Goal: Task Accomplishment & Management: Complete application form

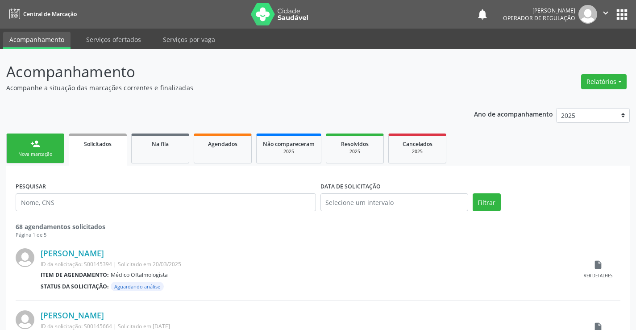
click at [53, 158] on link "person_add Nova marcação" at bounding box center [35, 149] width 58 height 30
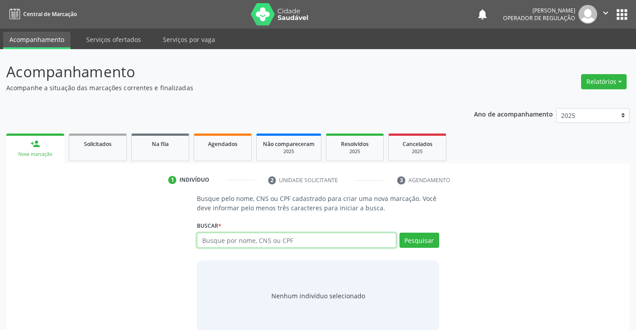
click at [305, 238] on input "text" at bounding box center [296, 240] width 199 height 15
type input "700003681226002"
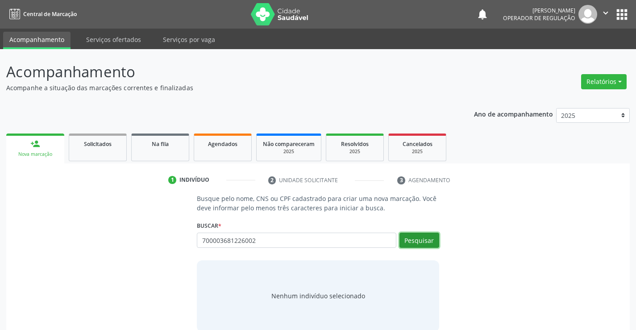
click at [416, 240] on button "Pesquisar" at bounding box center [420, 240] width 40 height 15
type input "700003681226002"
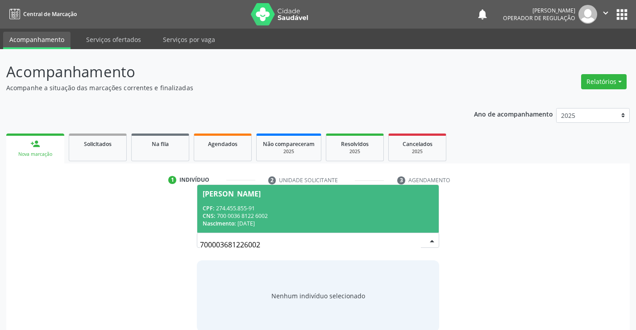
click at [407, 219] on div "CNS: 700 0036 8122 6002" at bounding box center [318, 216] width 230 height 8
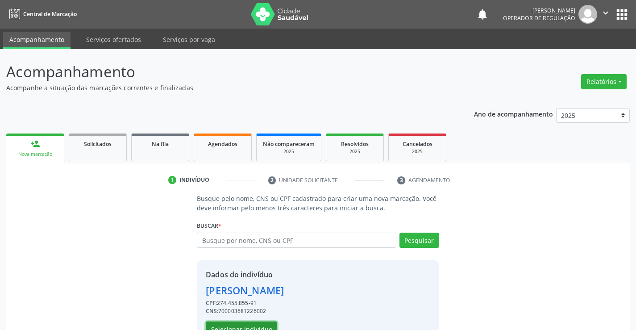
drag, startPoint x: 262, startPoint y: 326, endPoint x: 259, endPoint y: 343, distance: 17.2
click at [259, 330] on html "Central de Marcação notifications [PERSON_NAME] Operador de regulação  Configu…" at bounding box center [318, 165] width 636 height 330
click at [261, 324] on button "Selecionar indivíduo" at bounding box center [241, 329] width 71 height 15
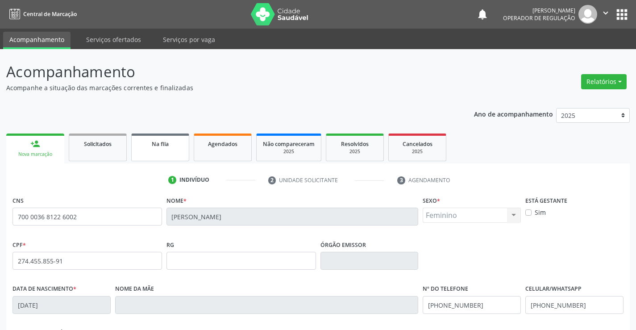
click at [174, 151] on link "Na fila" at bounding box center [160, 148] width 58 height 28
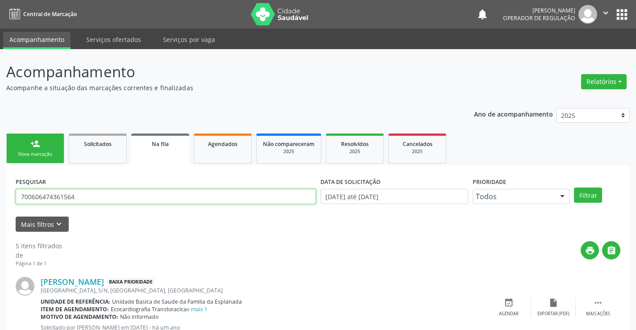
click at [104, 195] on input "700606474361564" at bounding box center [166, 196] width 301 height 15
type input "7"
type input "700003681226002"
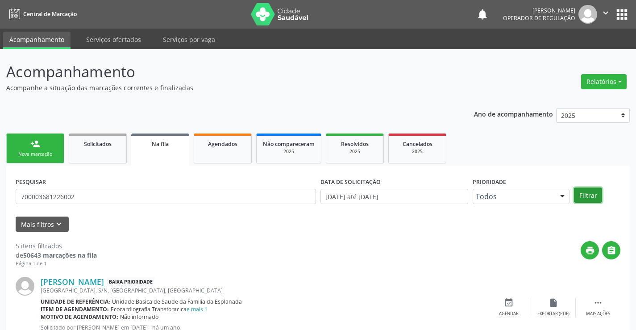
click at [586, 193] on button "Filtrar" at bounding box center [588, 195] width 28 height 15
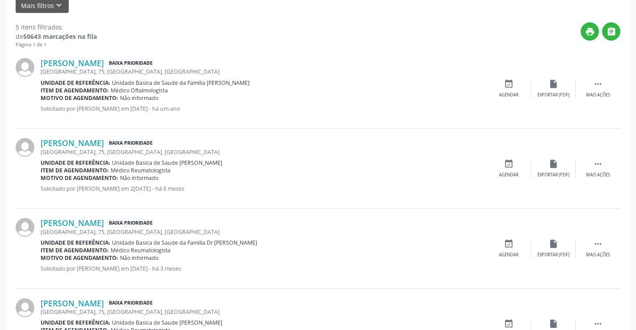
scroll to position [353, 0]
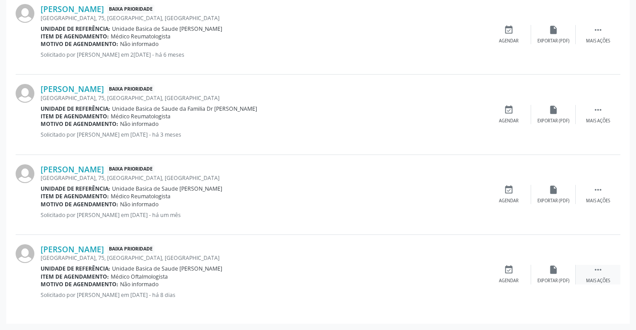
click at [600, 271] on icon "" at bounding box center [599, 270] width 10 height 10
click at [462, 267] on icon "print" at bounding box center [465, 270] width 10 height 10
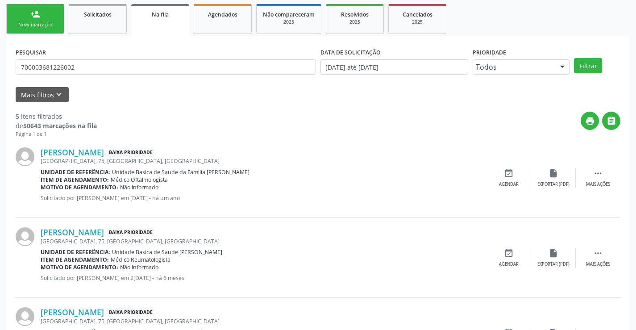
scroll to position [0, 0]
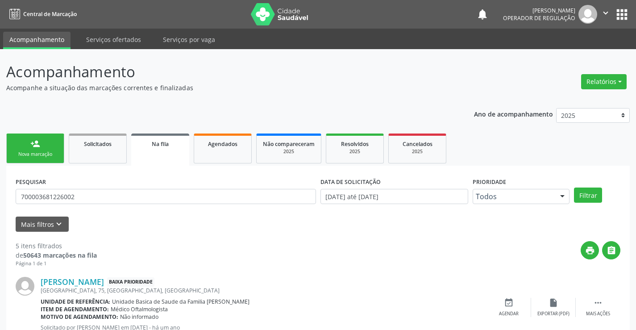
click at [54, 150] on link "person_add Nova marcação" at bounding box center [35, 149] width 58 height 30
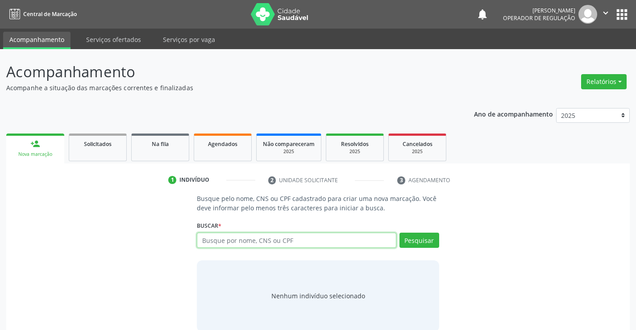
click at [264, 243] on input "text" at bounding box center [296, 240] width 199 height 15
type input "700500740244256"
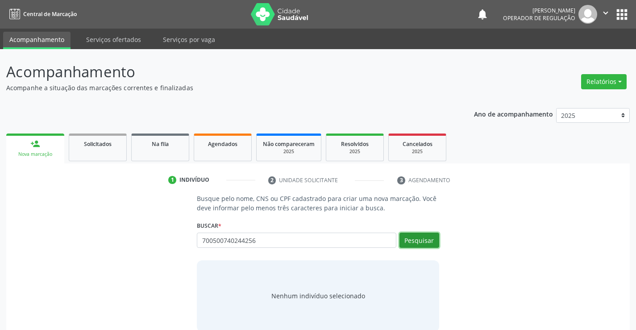
click at [414, 239] on button "Pesquisar" at bounding box center [420, 240] width 40 height 15
type input "700500740244256"
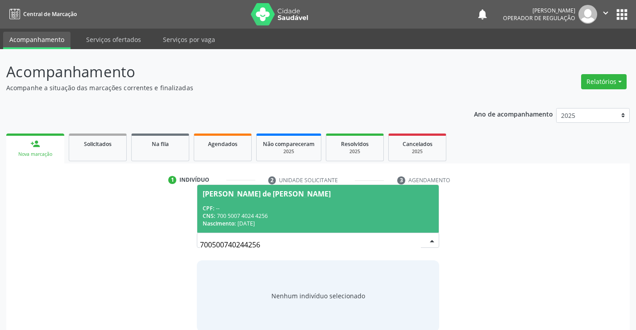
click at [356, 212] on div "CNS: 700 5007 4024 4256" at bounding box center [318, 216] width 230 height 8
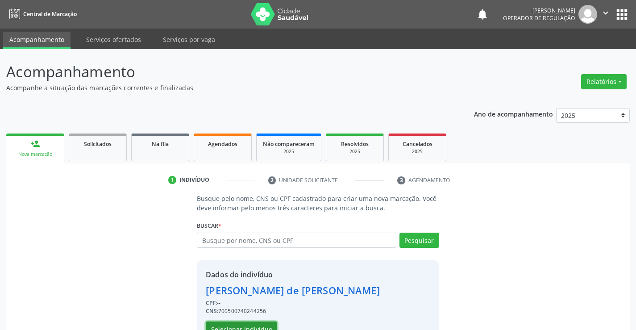
click at [261, 326] on button "Selecionar indivíduo" at bounding box center [241, 329] width 71 height 15
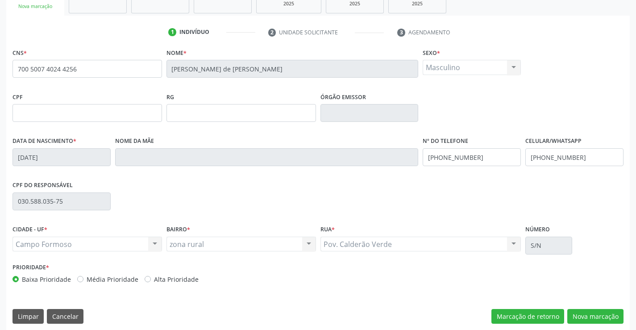
scroll to position [154, 0]
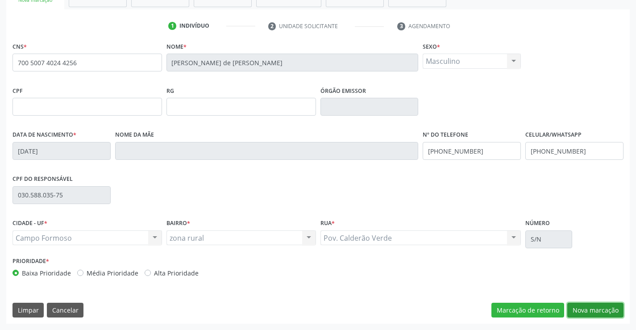
click at [597, 305] on button "Nova marcação" at bounding box center [596, 310] width 56 height 15
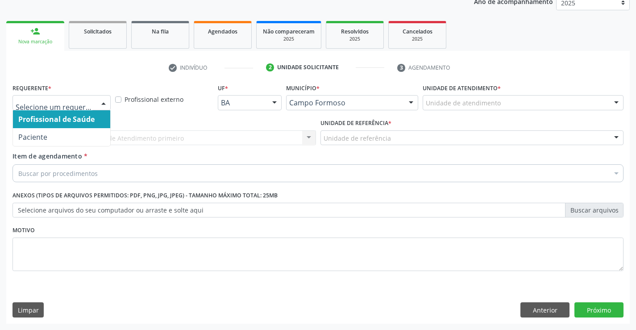
click at [104, 103] on div at bounding box center [103, 103] width 13 height 15
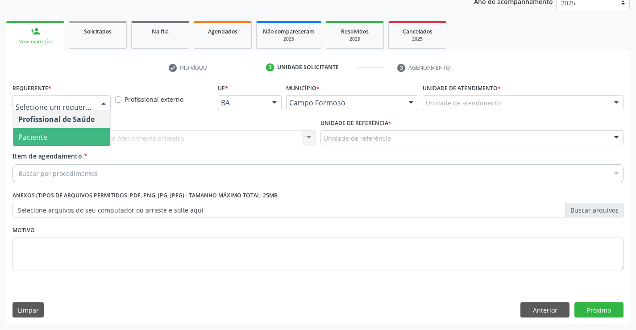
click at [69, 142] on span "Paciente" at bounding box center [61, 137] width 97 height 18
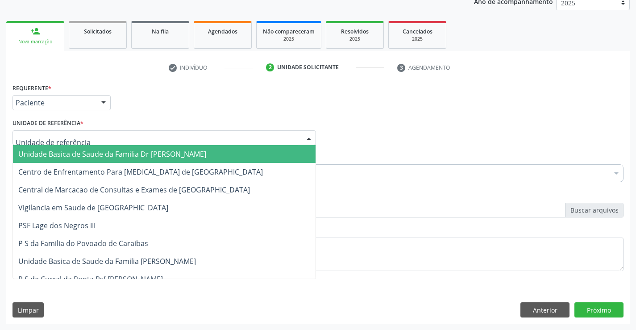
click at [111, 138] on div at bounding box center [165, 137] width 304 height 15
click at [117, 154] on span "Unidade Basica de Saude da Familia Dr [PERSON_NAME]" at bounding box center [112, 154] width 188 height 10
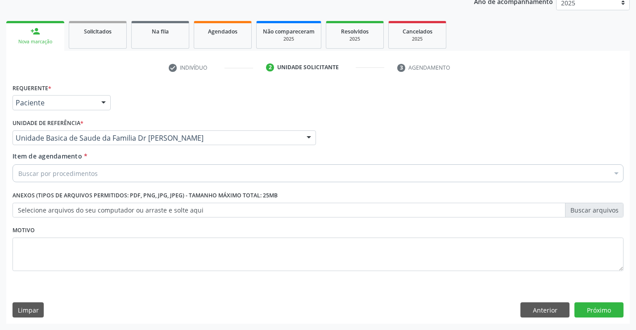
click at [108, 175] on div "Buscar por procedimentos" at bounding box center [318, 173] width 611 height 18
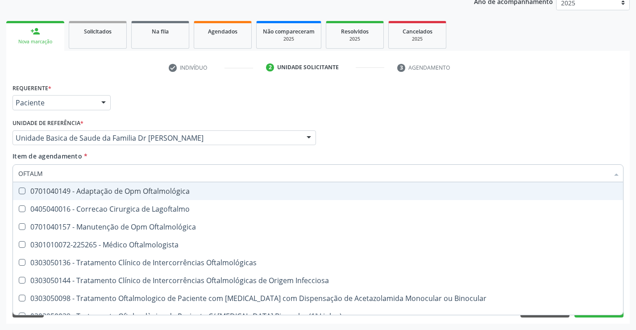
type input "OFTALMO"
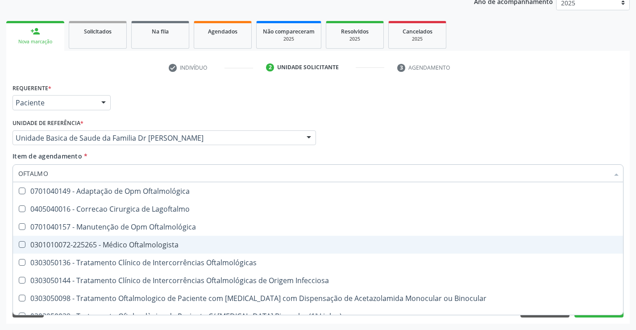
click at [107, 245] on div "0301010072-225265 - Médico Oftalmologista" at bounding box center [318, 244] width 600 height 7
checkbox Oftalmologista "true"
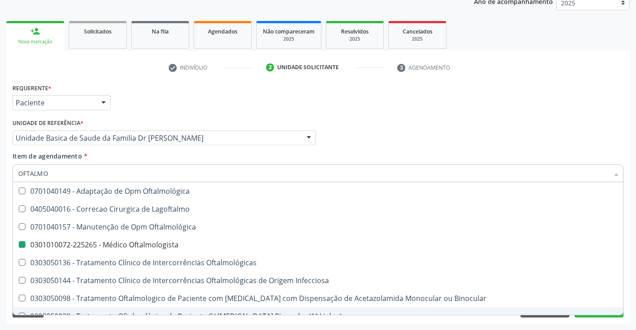
click at [125, 325] on div "Acompanhamento Acompanhe a situação das marcações correntes e finalizadas Relat…" at bounding box center [318, 133] width 636 height 393
checkbox Lagoftalmo "true"
checkbox Oftalmologista "false"
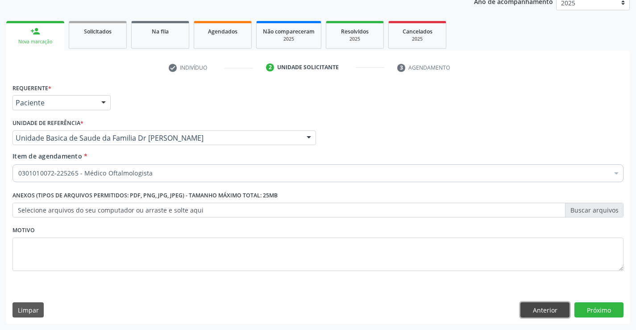
click at [527, 307] on button "Anterior" at bounding box center [545, 309] width 49 height 15
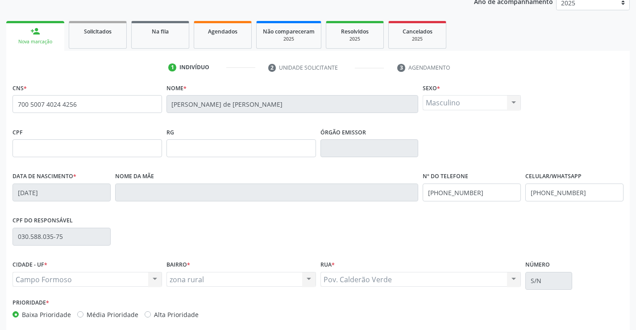
scroll to position [154, 0]
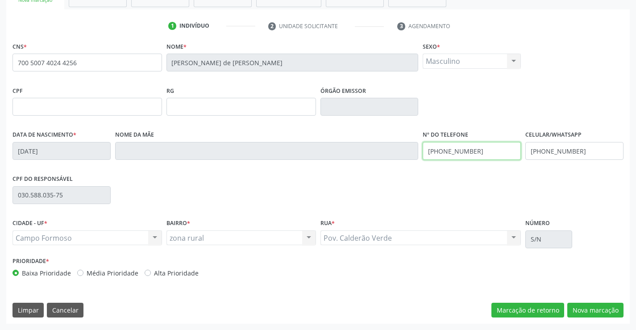
click at [481, 149] on input "[PHONE_NUMBER]" at bounding box center [472, 151] width 98 height 18
type input "[PHONE_NUMBER]"
click at [585, 308] on button "Nova marcação" at bounding box center [596, 310] width 56 height 15
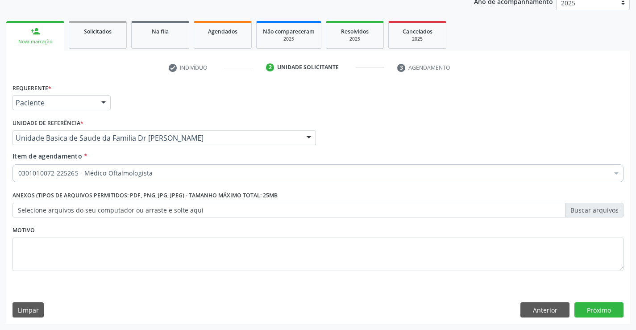
scroll to position [113, 0]
click at [585, 308] on button "Próximo" at bounding box center [599, 309] width 49 height 15
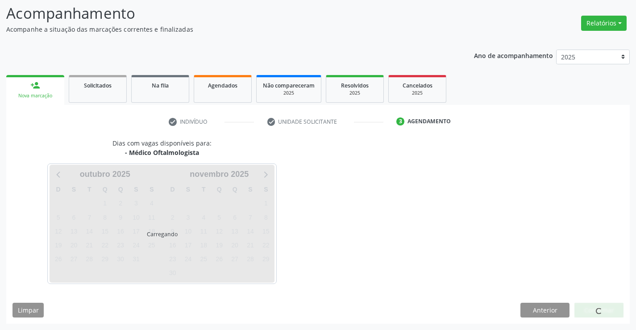
scroll to position [59, 0]
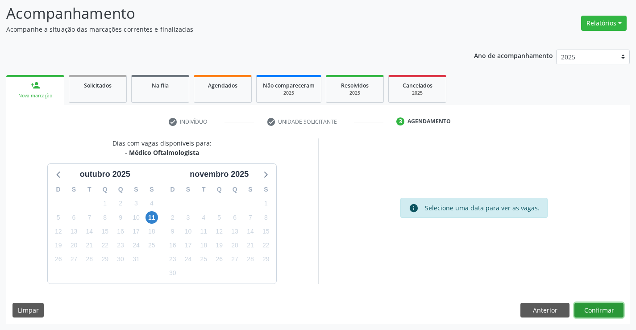
click at [585, 308] on button "Confirmar" at bounding box center [599, 310] width 49 height 15
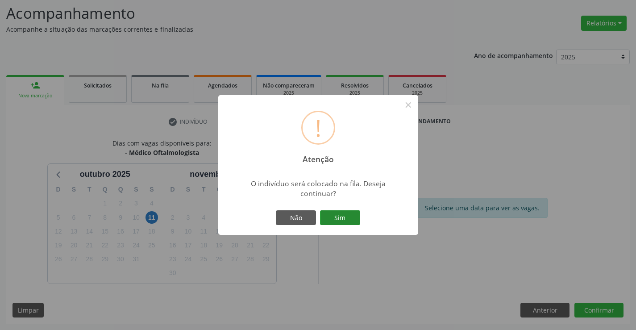
click at [351, 217] on button "Sim" at bounding box center [340, 217] width 40 height 15
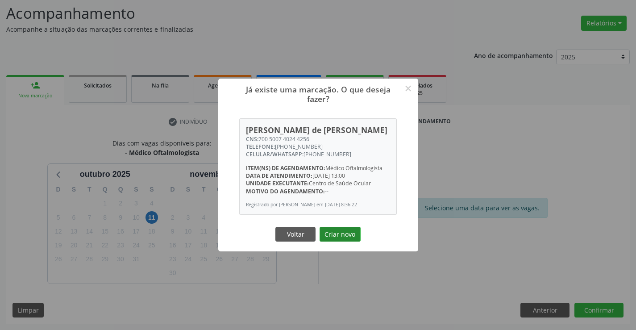
click at [347, 236] on button "Criar novo" at bounding box center [340, 234] width 41 height 15
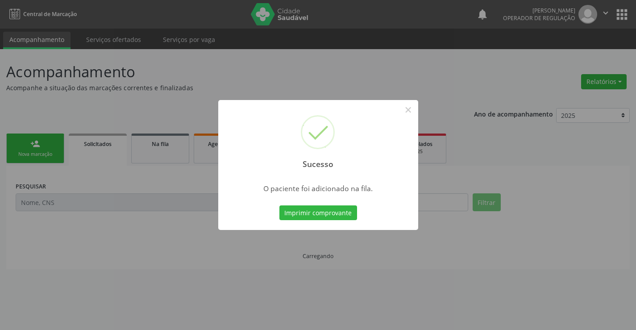
scroll to position [0, 0]
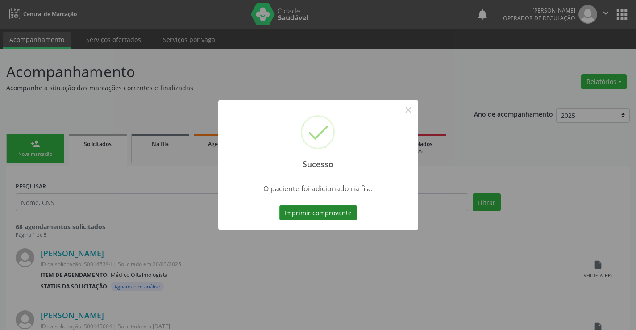
click at [330, 212] on button "Imprimir comprovante" at bounding box center [319, 212] width 78 height 15
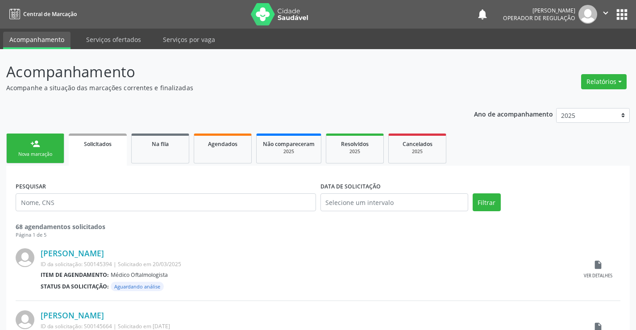
click at [51, 155] on div "Nova marcação" at bounding box center [35, 154] width 45 height 7
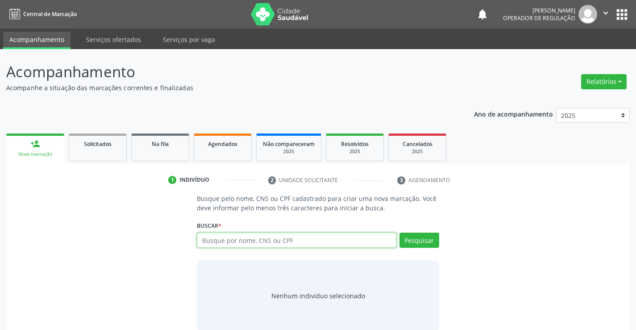
click at [257, 238] on input "text" at bounding box center [296, 240] width 199 height 15
type input "709603643898471"
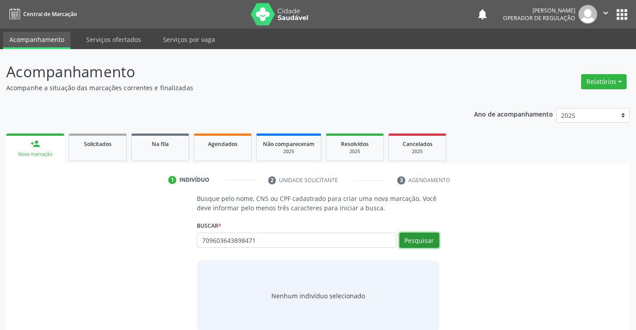
click at [435, 239] on button "Pesquisar" at bounding box center [420, 240] width 40 height 15
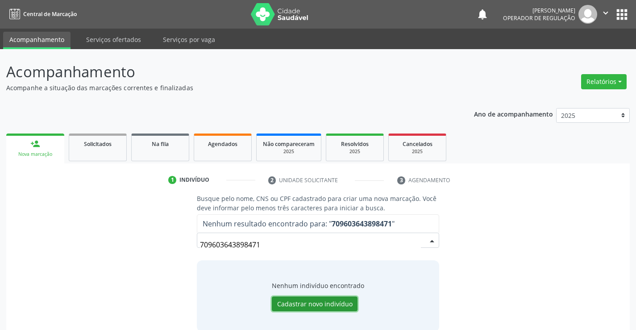
click at [340, 305] on button "Cadastrar novo indivíduo" at bounding box center [315, 304] width 86 height 15
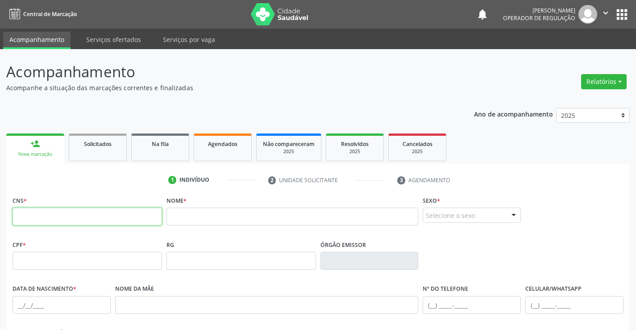
click at [72, 213] on input "text" at bounding box center [88, 217] width 150 height 18
type input "709 6036 4389 8471"
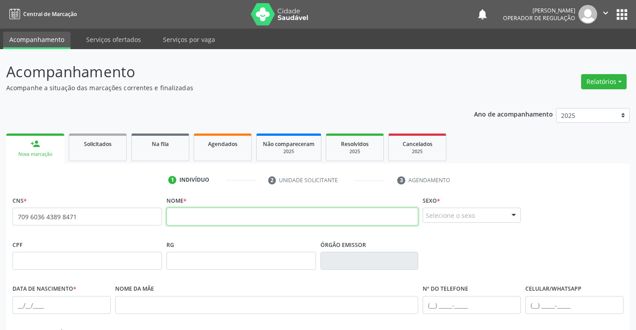
click at [210, 219] on input "text" at bounding box center [293, 217] width 252 height 18
type input "[PERSON_NAME]"
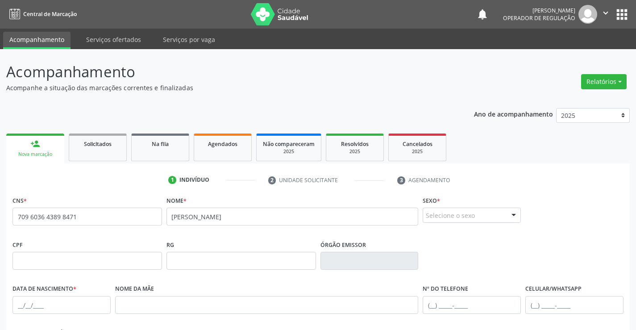
click at [504, 218] on div "Selecione o sexo" at bounding box center [472, 215] width 98 height 15
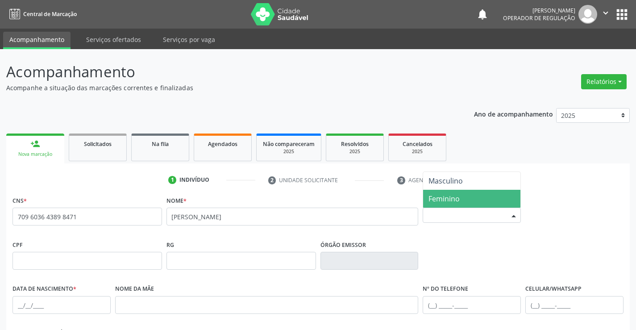
click at [455, 199] on span "Feminino" at bounding box center [444, 199] width 31 height 10
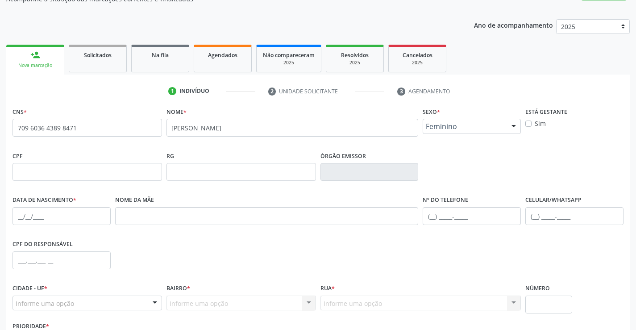
scroll to position [89, 0]
click at [18, 217] on input "text" at bounding box center [62, 216] width 98 height 18
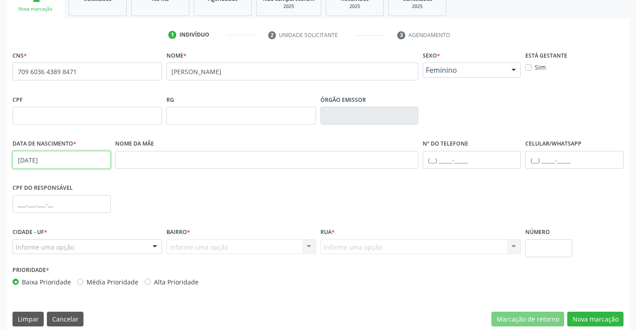
scroll to position [154, 0]
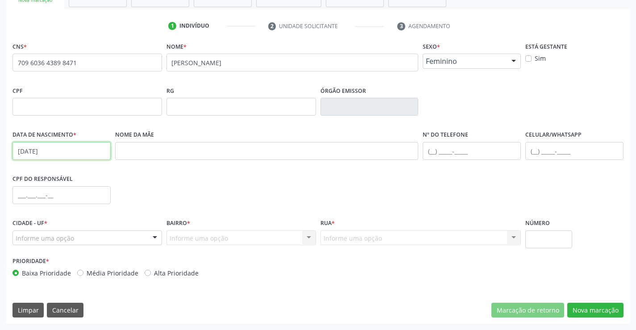
type input "[DATE]"
click at [27, 199] on input "text" at bounding box center [62, 195] width 98 height 18
type input "011.019.902-54"
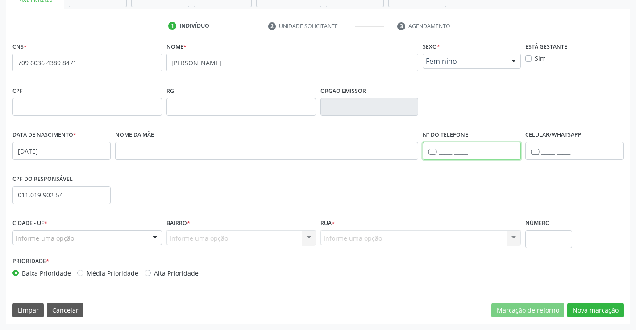
click at [433, 149] on input "text" at bounding box center [472, 151] width 98 height 18
type input "[PHONE_NUMBER]"
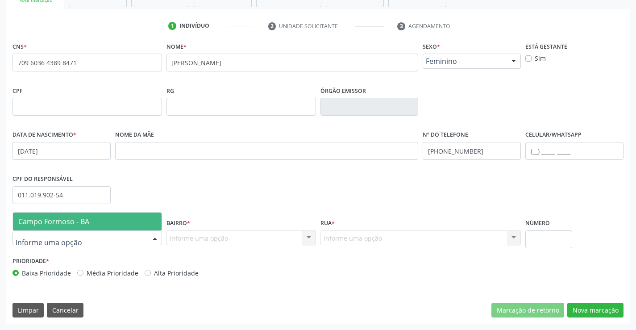
click at [153, 234] on div at bounding box center [154, 238] width 13 height 15
click at [119, 219] on span "Campo Formoso - BA" at bounding box center [87, 222] width 149 height 18
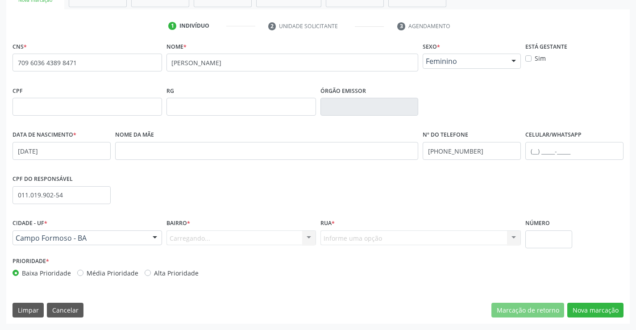
click at [260, 239] on div "Carregando... Nenhum resultado encontrado para: " " Nenhuma opção encontrada. D…" at bounding box center [242, 237] width 150 height 15
click at [309, 235] on div at bounding box center [308, 238] width 13 height 15
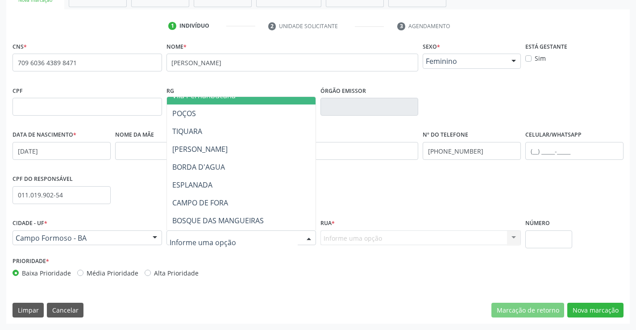
scroll to position [89, 0]
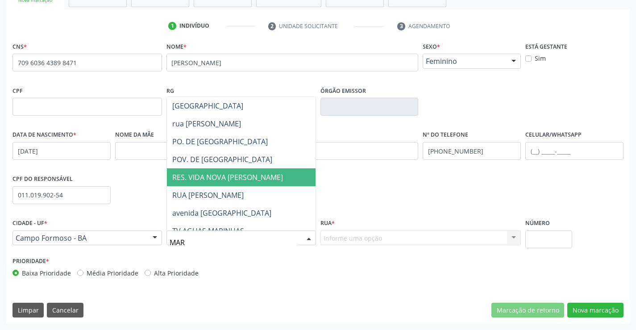
type input "MARI"
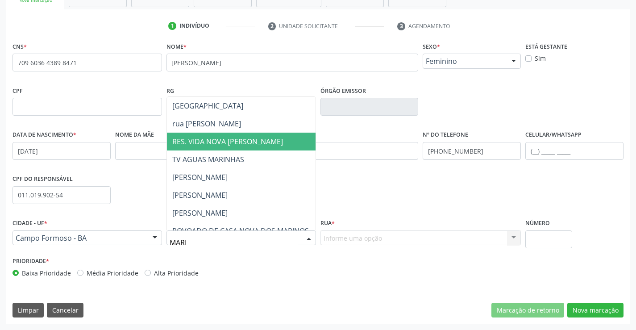
click at [262, 142] on span "RES. VIDA NOVA [PERSON_NAME]" at bounding box center [227, 142] width 111 height 10
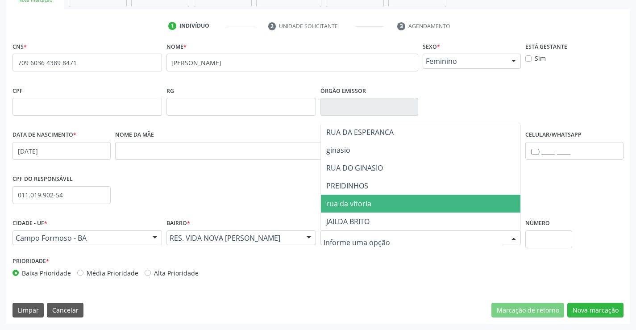
click at [363, 203] on span "rua da vitoria" at bounding box center [348, 204] width 45 height 10
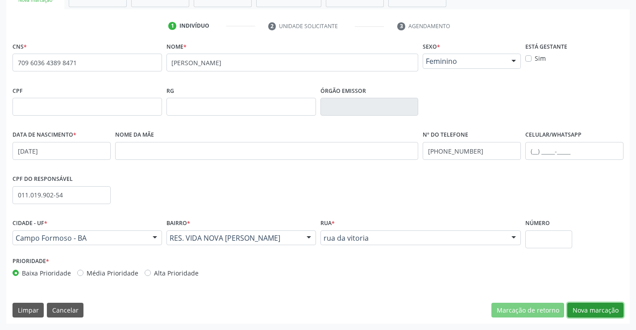
click at [577, 310] on button "Nova marcação" at bounding box center [596, 310] width 56 height 15
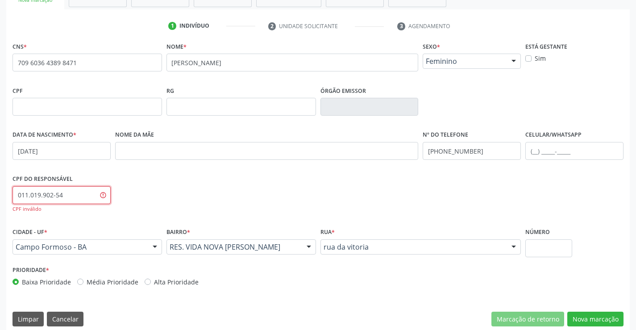
click at [76, 195] on input "011.019.902-54" at bounding box center [62, 195] width 98 height 18
type input "011.019.025-40"
click at [604, 314] on button "Nova marcação" at bounding box center [596, 319] width 56 height 15
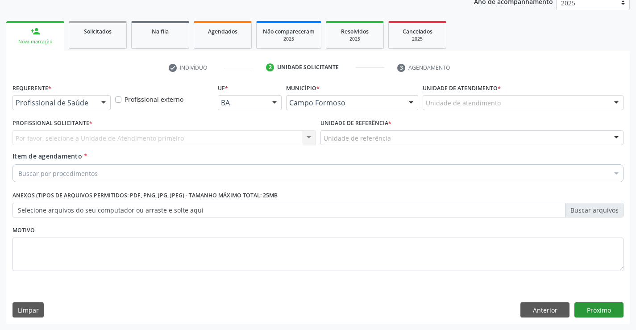
scroll to position [113, 0]
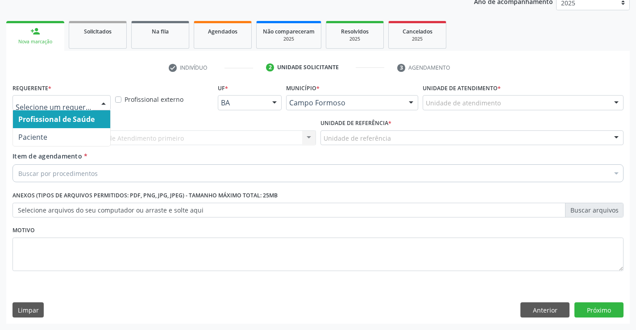
click at [100, 102] on div at bounding box center [103, 103] width 13 height 15
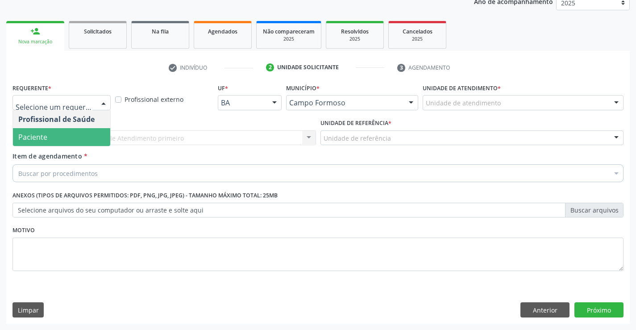
click at [74, 142] on span "Paciente" at bounding box center [61, 137] width 97 height 18
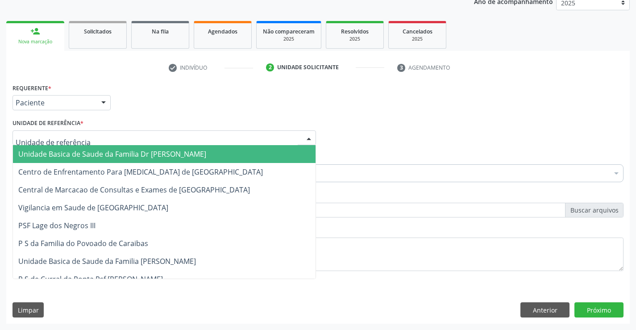
click at [83, 140] on div at bounding box center [165, 137] width 304 height 15
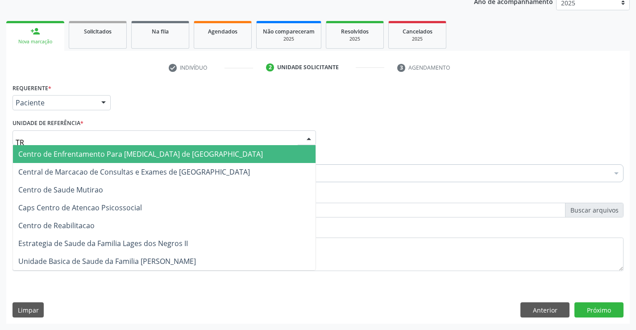
type input "TRA"
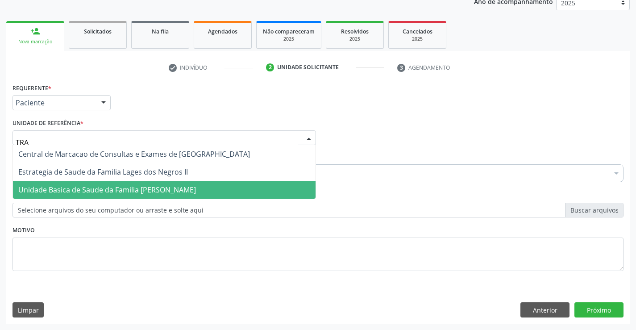
click at [92, 189] on span "Unidade Basica de Saude da Familia [PERSON_NAME]" at bounding box center [107, 190] width 178 height 10
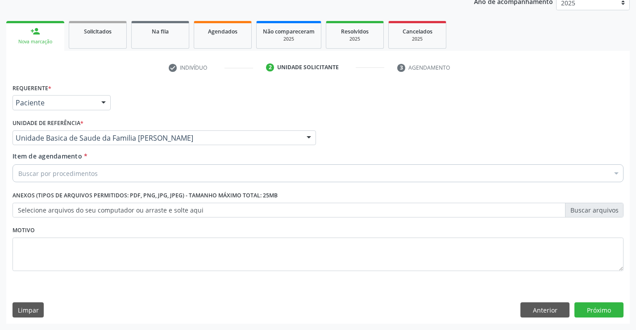
drag, startPoint x: 106, startPoint y: 176, endPoint x: 79, endPoint y: 245, distance: 75.0
click at [106, 176] on div "Buscar por procedimentos" at bounding box center [318, 173] width 611 height 18
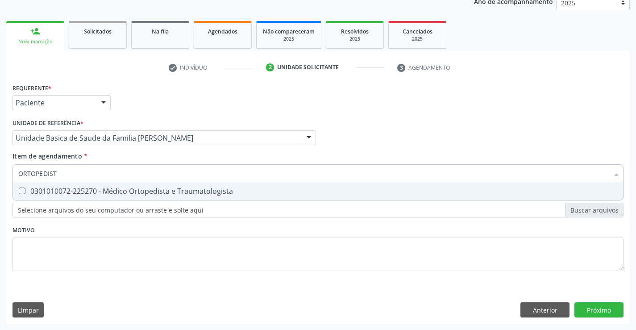
type input "ORTOPEDISTA"
click at [120, 192] on div "0301010072-225270 - Médico Ortopedista e Traumatologista" at bounding box center [318, 191] width 600 height 7
checkbox Traumatologista "true"
click at [122, 230] on div "Requerente * Paciente Profissional de Saúde Paciente Nenhum resultado encontrad…" at bounding box center [318, 182] width 611 height 202
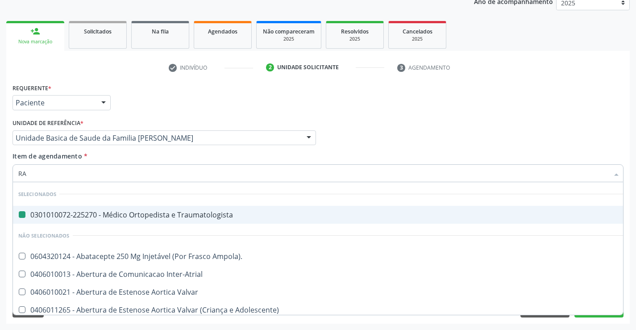
type input "RAD"
checkbox Traumatologista "false"
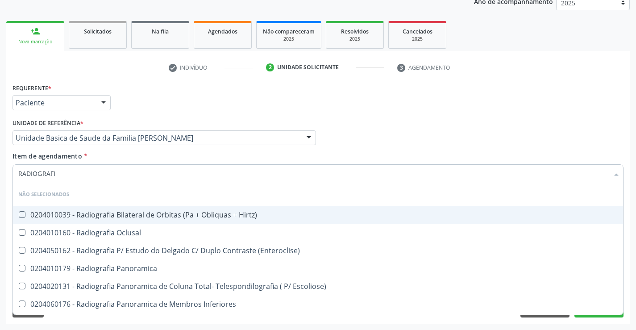
type input "RADIOGRAFIA"
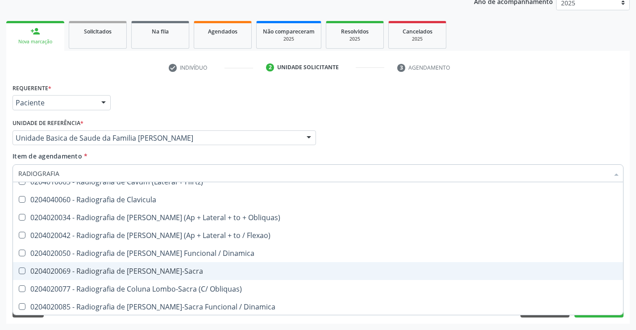
scroll to position [447, 0]
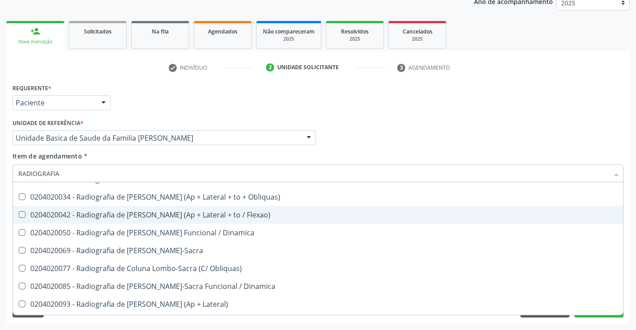
click at [165, 211] on div "0204020042 - Radiografia de [PERSON_NAME] (Ap + Lateral + to / Flexao)" at bounding box center [318, 214] width 600 height 7
checkbox Flexao\) "true"
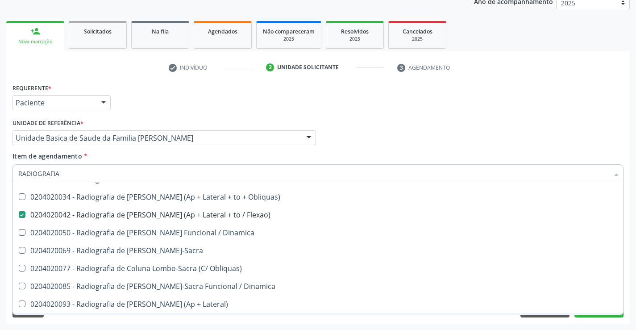
click at [232, 322] on div "Requerente * Paciente Profissional de Saúde Paciente Nenhum resultado encontrad…" at bounding box center [318, 202] width 624 height 243
checkbox Hirtz\) "true"
checkbox Flexao\) "false"
checkbox Oclusal "true"
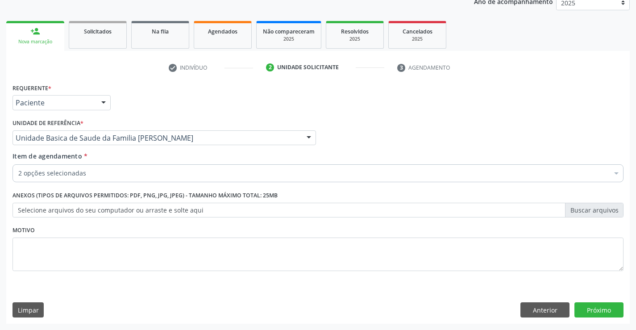
scroll to position [0, 0]
click at [603, 307] on button "Próximo" at bounding box center [599, 309] width 49 height 15
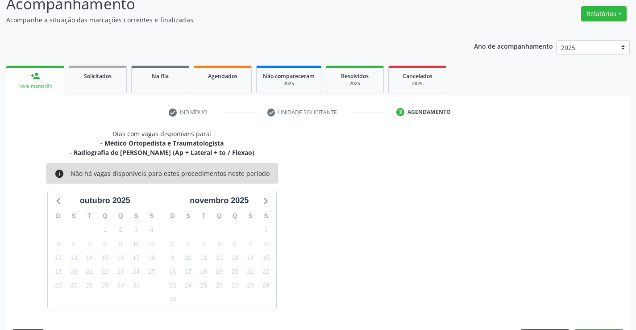
scroll to position [94, 0]
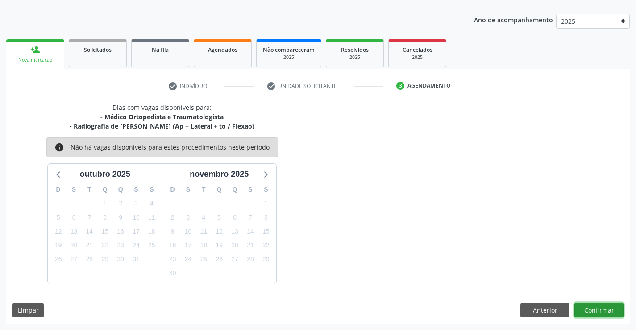
click at [600, 307] on button "Confirmar" at bounding box center [599, 310] width 49 height 15
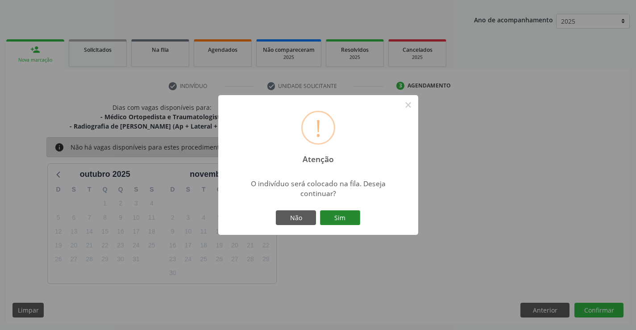
click at [340, 216] on button "Sim" at bounding box center [340, 217] width 40 height 15
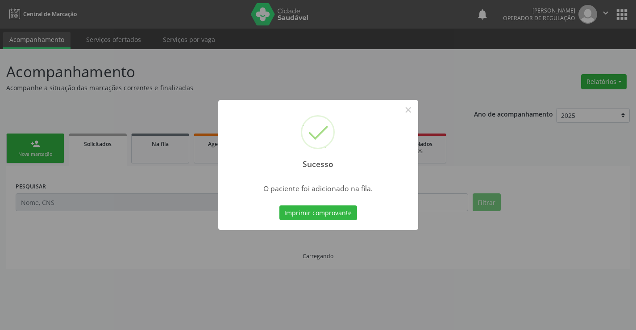
scroll to position [0, 0]
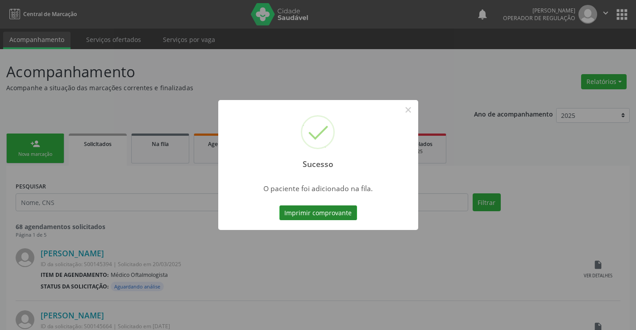
click at [334, 212] on button "Imprimir comprovante" at bounding box center [319, 212] width 78 height 15
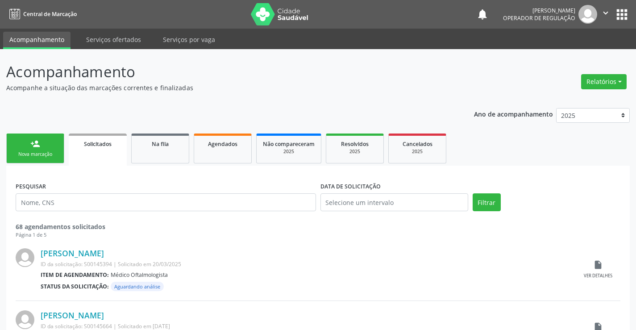
click at [59, 156] on link "person_add Nova marcação" at bounding box center [35, 149] width 58 height 30
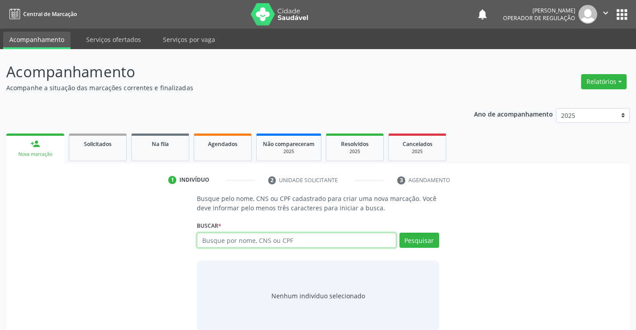
click at [247, 244] on input "text" at bounding box center [296, 240] width 199 height 15
type input "704607102133520"
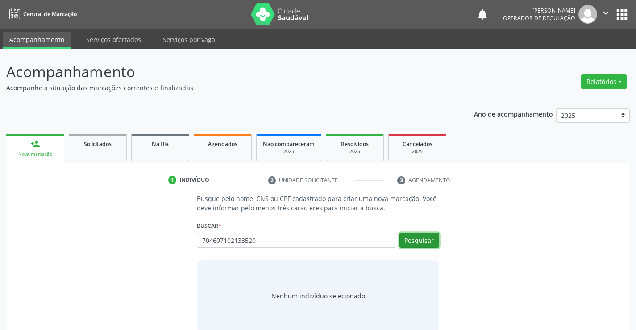
click at [425, 242] on button "Pesquisar" at bounding box center [420, 240] width 40 height 15
type input "704607102133520"
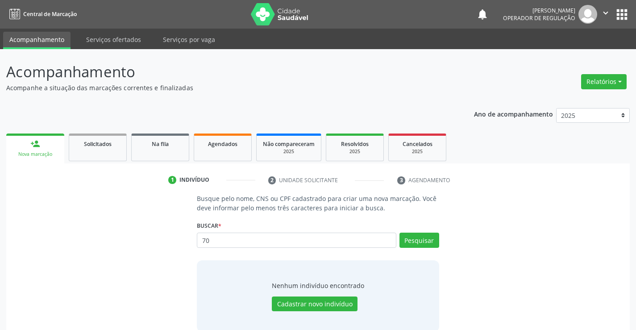
type input "7"
type input "P"
type input "704607102133520"
click at [429, 238] on button "Pesquisar" at bounding box center [420, 240] width 40 height 15
type input "7"
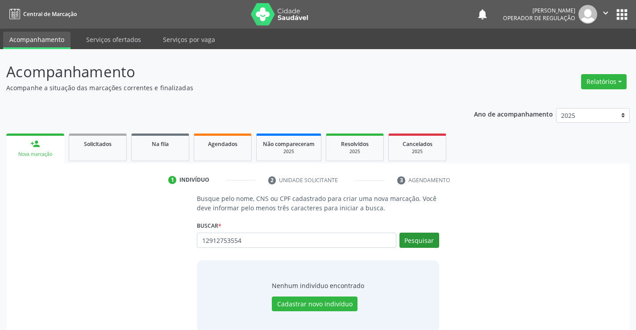
type input "12912753554"
click at [429, 239] on button "Pesquisar" at bounding box center [420, 240] width 40 height 15
type input "12912753554"
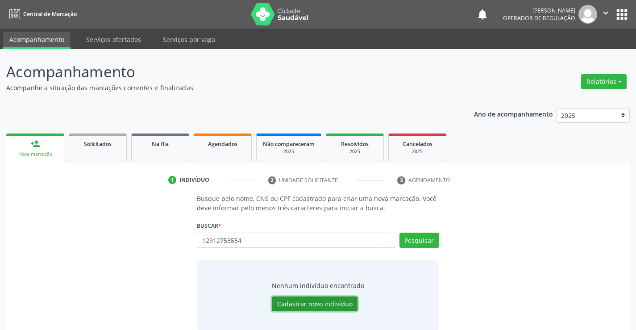
click at [339, 306] on button "Cadastrar novo indivíduo" at bounding box center [315, 304] width 86 height 15
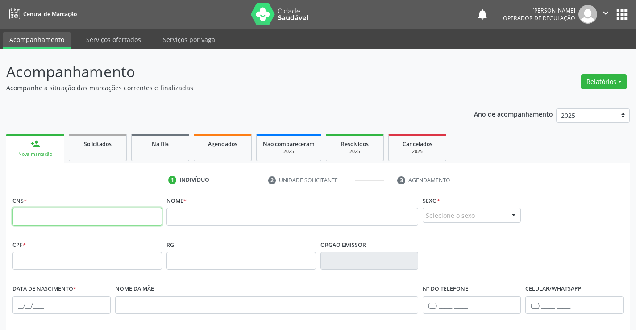
drag, startPoint x: 47, startPoint y: 217, endPoint x: 49, endPoint y: 223, distance: 5.6
click at [49, 223] on input "text" at bounding box center [88, 217] width 150 height 18
type input "704 6071 0213 3520"
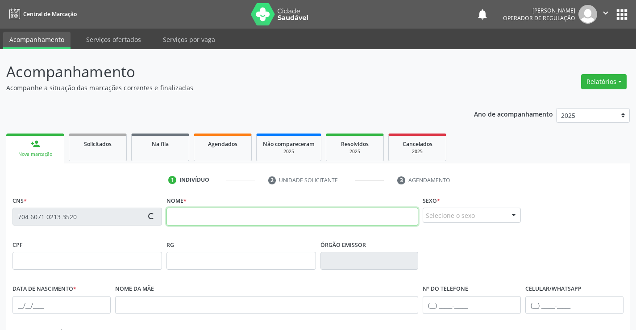
click at [211, 220] on input "text" at bounding box center [293, 217] width 252 height 18
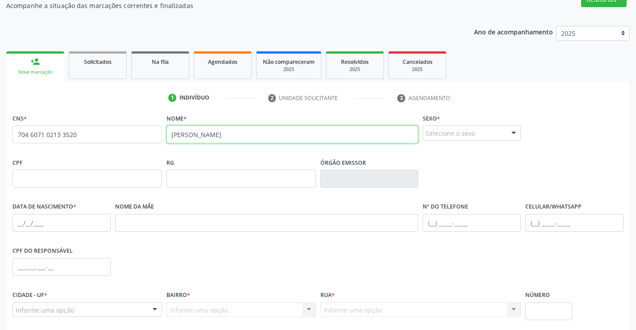
scroll to position [89, 0]
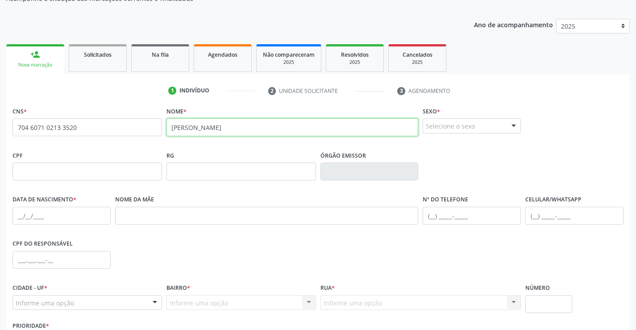
type input "[PERSON_NAME]"
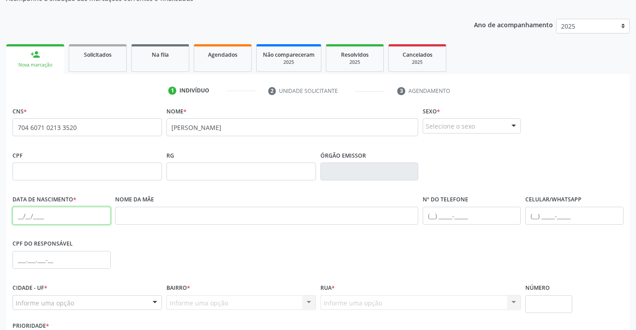
click at [28, 215] on input "text" at bounding box center [62, 216] width 98 height 18
type input "2"
type input "[DATE]"
click at [31, 261] on input "text" at bounding box center [62, 260] width 98 height 18
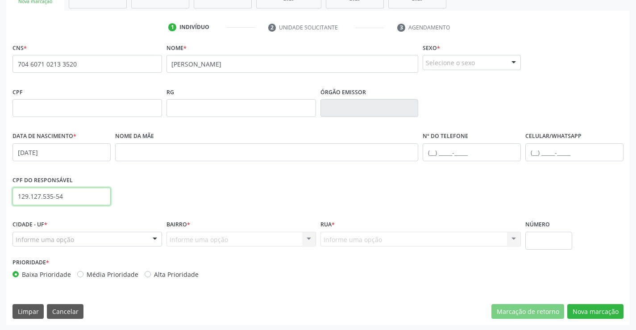
scroll to position [154, 0]
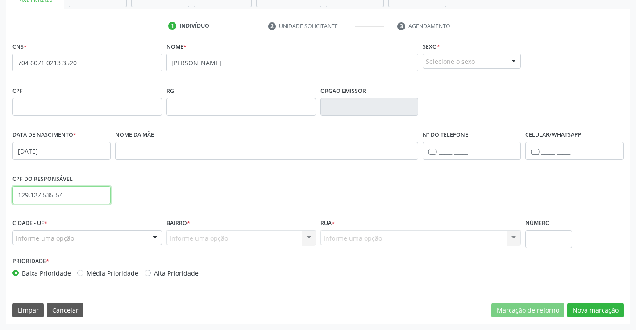
type input "129.127.535-54"
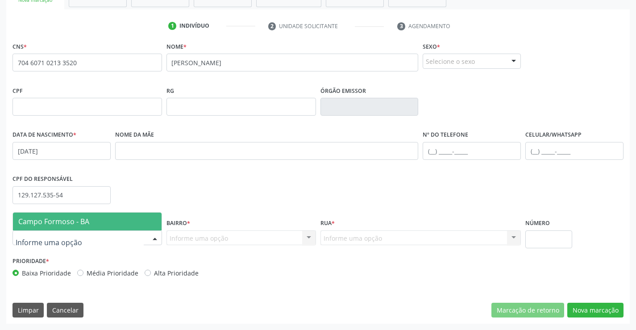
click at [155, 238] on div at bounding box center [154, 238] width 13 height 15
click at [119, 223] on span "Campo Formoso - BA" at bounding box center [87, 222] width 149 height 18
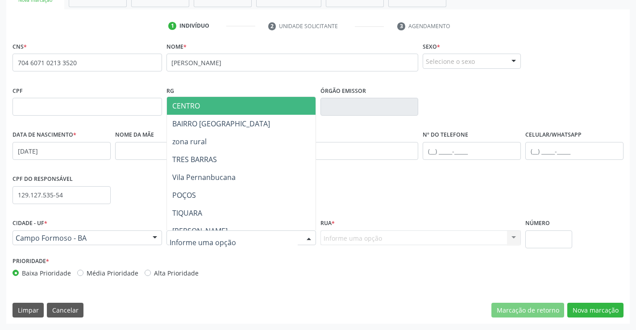
click at [310, 237] on div at bounding box center [308, 238] width 13 height 15
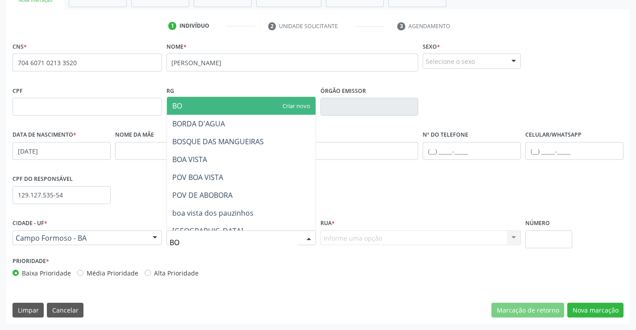
type input "BOS"
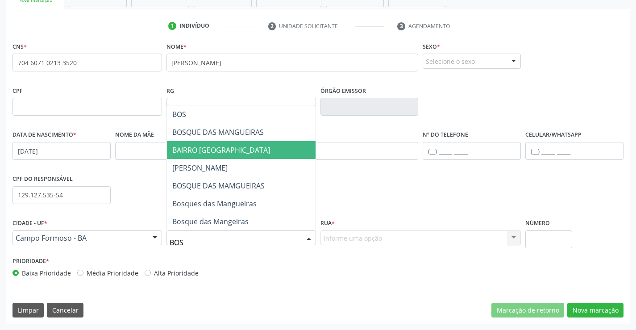
click at [259, 148] on span "BAIRRO [GEOGRAPHIC_DATA]" at bounding box center [221, 150] width 98 height 10
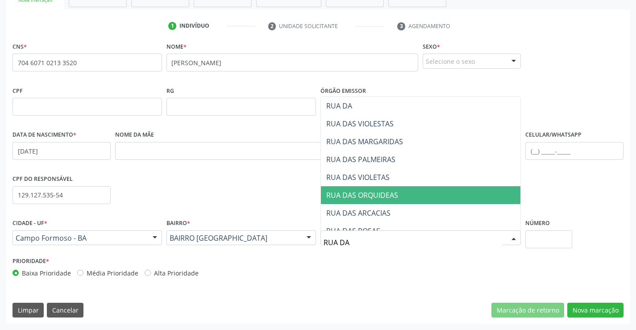
type input "RUA DAS"
click at [357, 196] on span "RUA DAS ORQUIDEAS" at bounding box center [362, 195] width 72 height 10
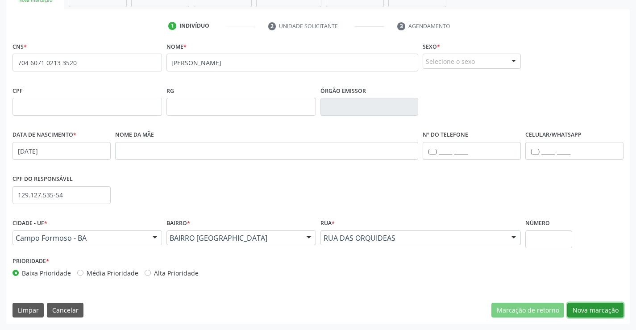
drag, startPoint x: 584, startPoint y: 309, endPoint x: 579, endPoint y: 309, distance: 5.4
click at [584, 309] on button "Nova marcação" at bounding box center [596, 310] width 56 height 15
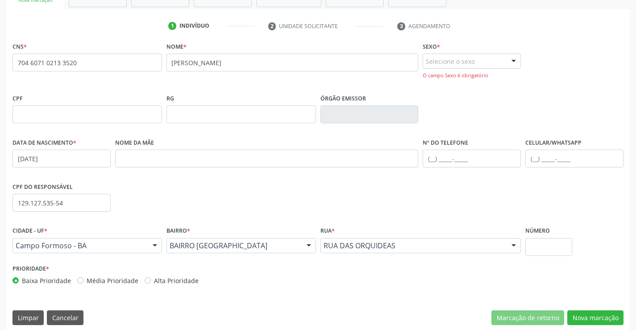
click at [511, 59] on div at bounding box center [513, 61] width 13 height 15
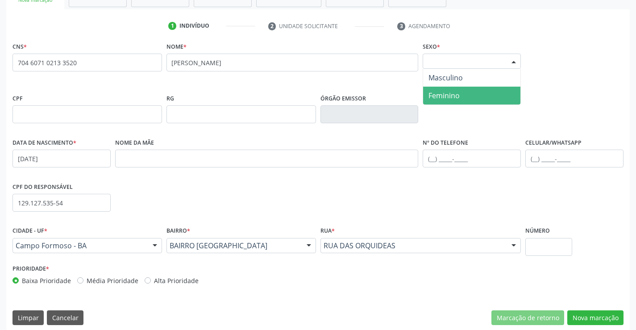
click at [469, 99] on span "Feminino" at bounding box center [471, 96] width 97 height 18
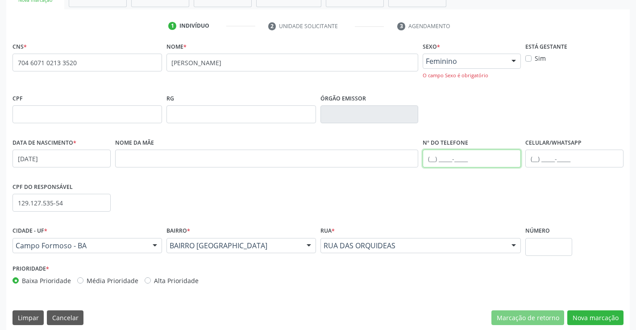
click at [436, 159] on input "text" at bounding box center [472, 159] width 98 height 18
type input "[PHONE_NUMBER]"
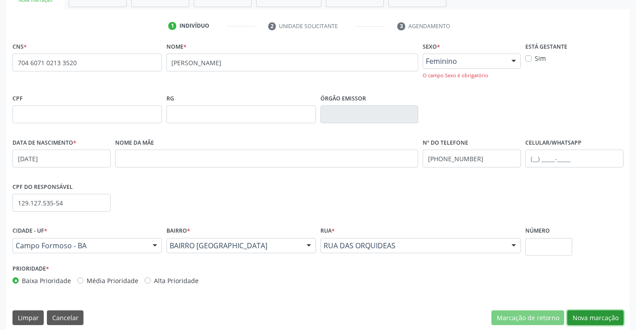
click at [609, 318] on button "Nova marcação" at bounding box center [596, 317] width 56 height 15
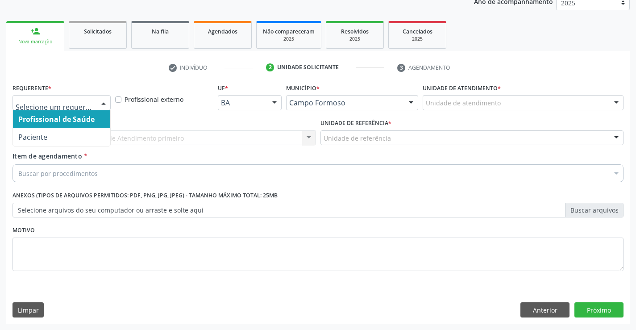
click at [94, 100] on div at bounding box center [62, 102] width 98 height 15
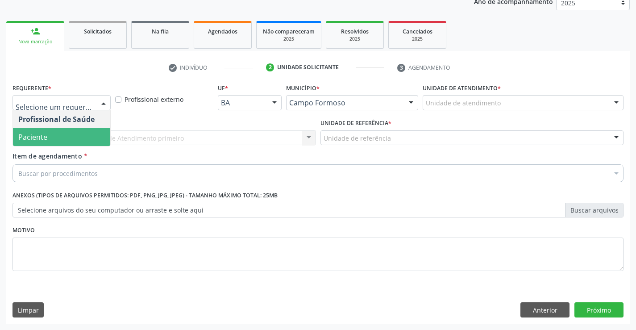
click at [79, 144] on span "Paciente" at bounding box center [61, 137] width 97 height 18
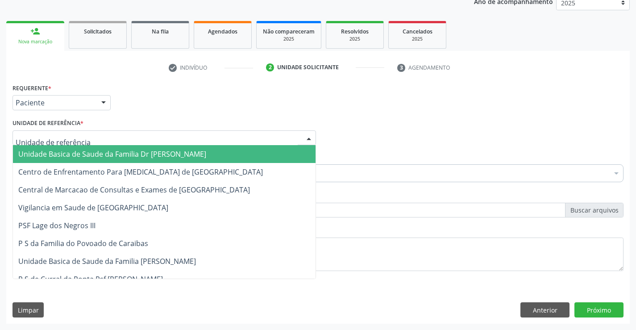
click at [98, 141] on div at bounding box center [165, 137] width 304 height 15
click at [96, 159] on span "Unidade Basica de Saude da Familia Dr [PERSON_NAME]" at bounding box center [112, 154] width 188 height 10
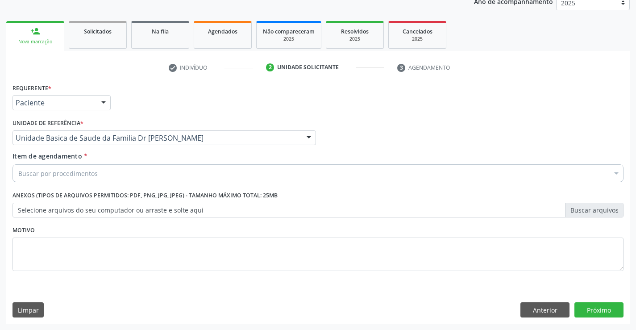
click at [98, 176] on div "Buscar por procedimentos" at bounding box center [318, 173] width 611 height 18
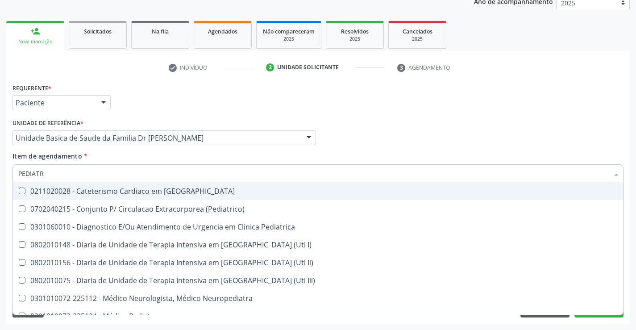
type input "PEDIATRA"
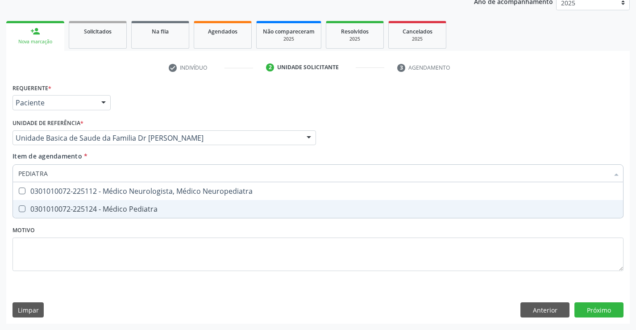
click at [121, 209] on div "0301010072-225124 - Médico Pediatra" at bounding box center [318, 208] width 600 height 7
checkbox Pediatra "true"
click at [124, 234] on div "Requerente * Paciente Profissional de Saúde Paciente Nenhum resultado encontrad…" at bounding box center [318, 182] width 611 height 202
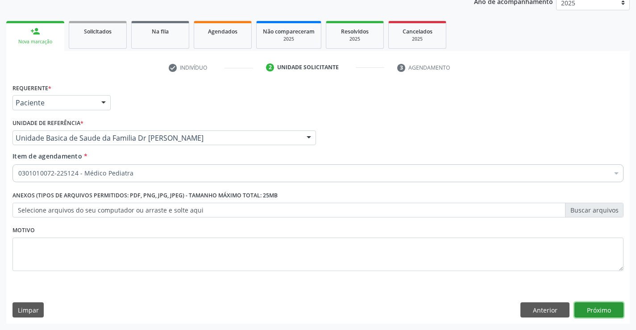
click at [594, 311] on button "Próximo" at bounding box center [599, 309] width 49 height 15
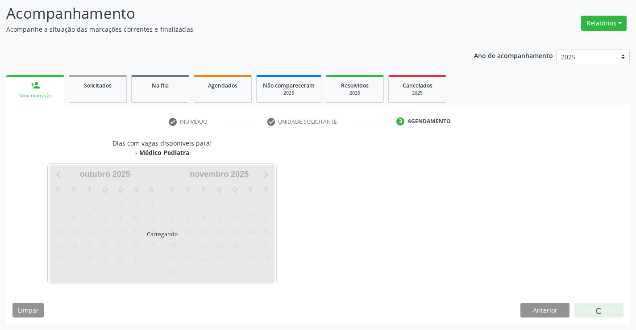
scroll to position [59, 0]
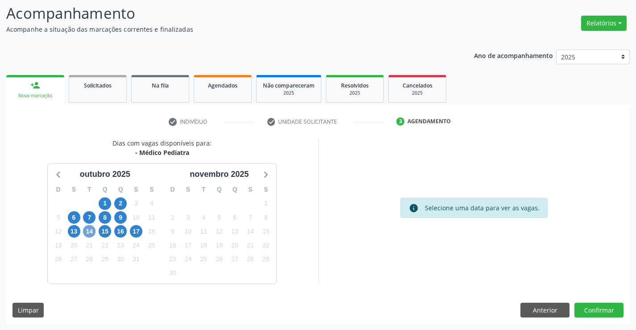
click at [88, 230] on span "14" at bounding box center [89, 231] width 13 height 13
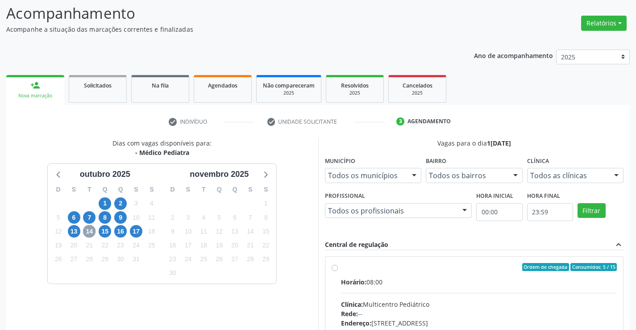
scroll to position [148, 0]
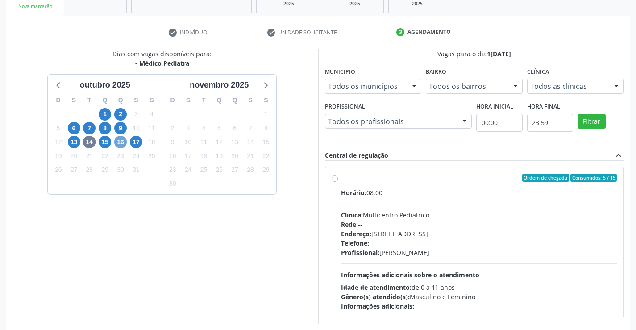
click at [122, 143] on span "16" at bounding box center [120, 142] width 13 height 13
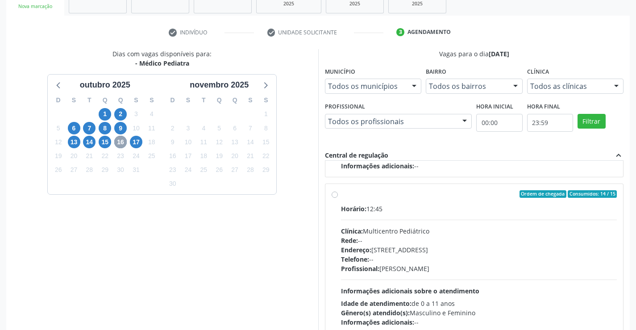
scroll to position [141, 0]
click at [341, 195] on label "Ordem de chegada Consumidos: 14 / 15 Horário: 12:45 Clínica: Multicentro Pediát…" at bounding box center [479, 258] width 276 height 137
click at [335, 195] on input "Ordem de chegada Consumidos: 14 / 15 Horário: 12:45 Clínica: Multicentro Pediát…" at bounding box center [335, 194] width 6 height 8
radio input "true"
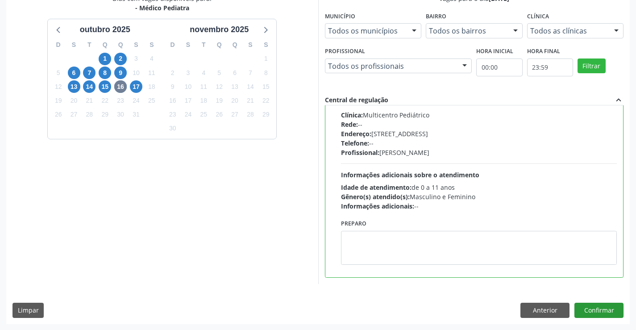
scroll to position [204, 0]
click at [583, 310] on button "Confirmar" at bounding box center [599, 309] width 49 height 15
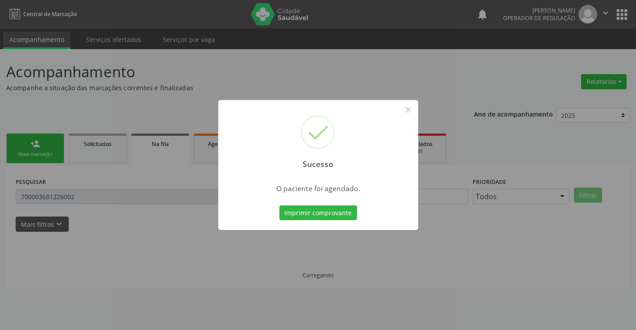
scroll to position [0, 0]
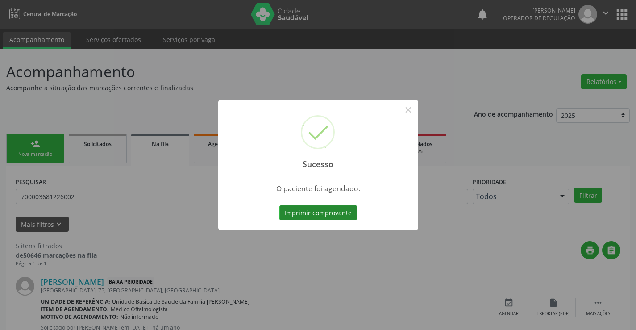
click at [328, 214] on button "Imprimir comprovante" at bounding box center [319, 212] width 78 height 15
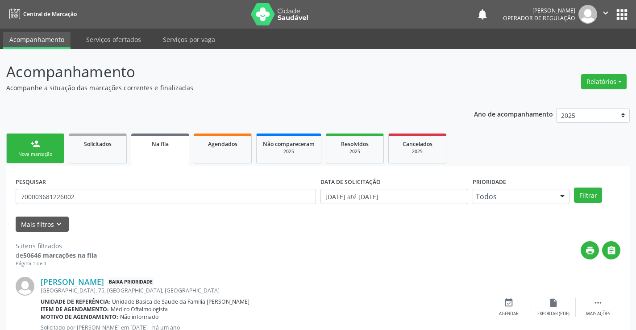
click at [59, 154] on link "person_add Nova marcação" at bounding box center [35, 149] width 58 height 30
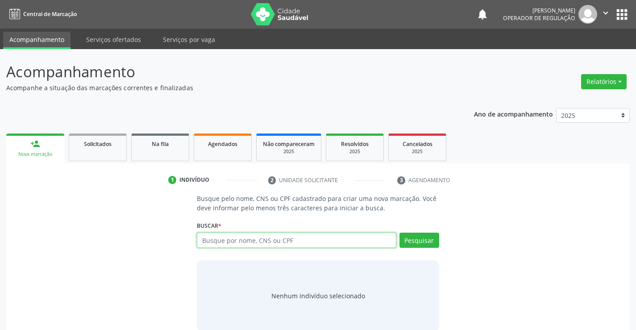
click at [299, 241] on input "text" at bounding box center [296, 240] width 199 height 15
type input "12390805574"
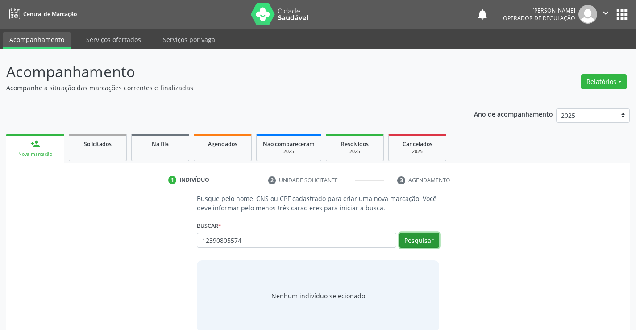
click at [423, 241] on button "Pesquisar" at bounding box center [420, 240] width 40 height 15
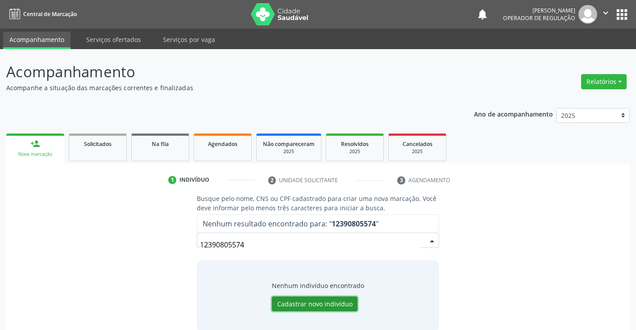
click at [335, 302] on button "Cadastrar novo indivíduo" at bounding box center [315, 304] width 86 height 15
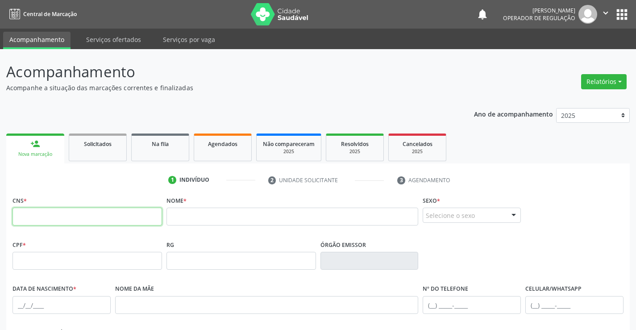
click at [63, 213] on input "text" at bounding box center [88, 217] width 150 height 18
type input "706 4026 0751 4185"
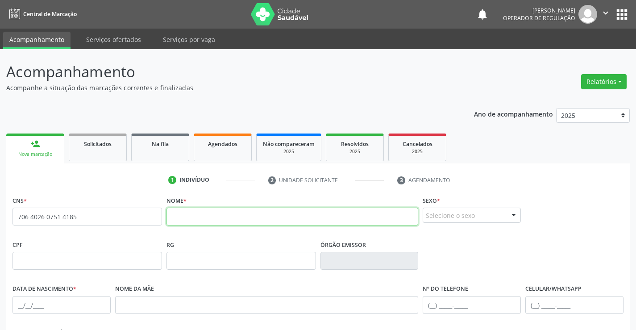
click at [201, 222] on input "text" at bounding box center [293, 217] width 252 height 18
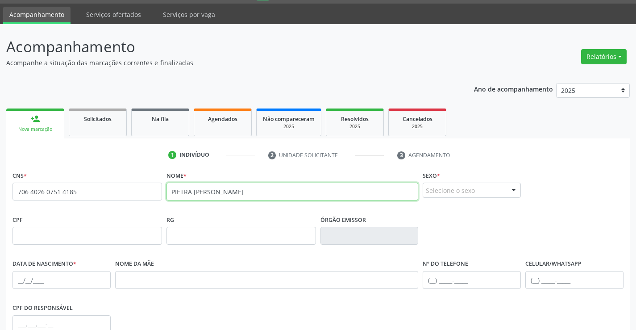
scroll to position [45, 0]
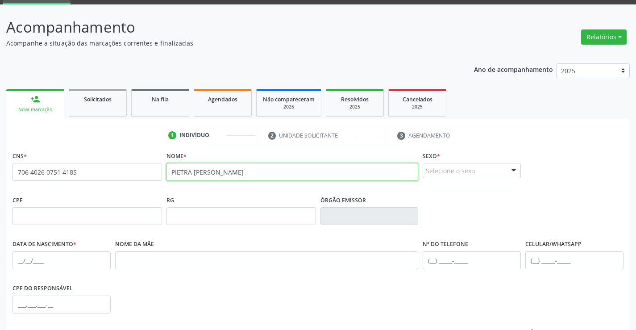
type input "PIETRA [PERSON_NAME]"
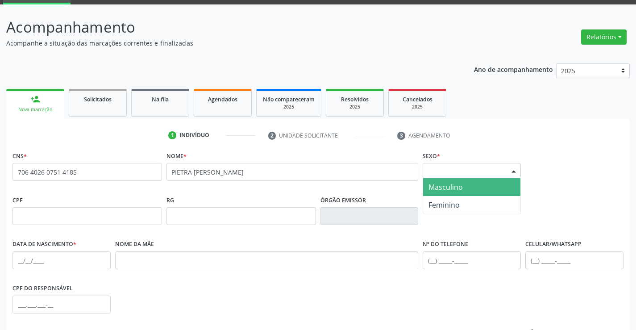
click at [516, 171] on div at bounding box center [513, 170] width 13 height 15
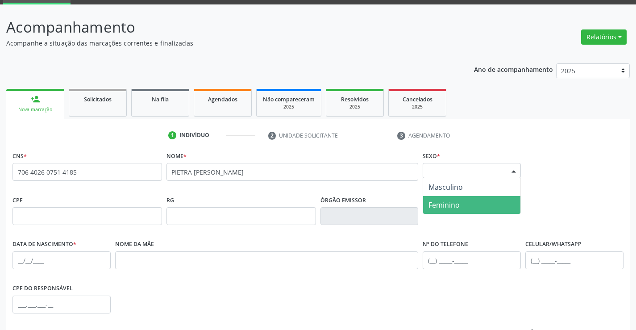
drag, startPoint x: 474, startPoint y: 207, endPoint x: 466, endPoint y: 207, distance: 8.1
click at [471, 207] on span "Feminino" at bounding box center [471, 205] width 97 height 18
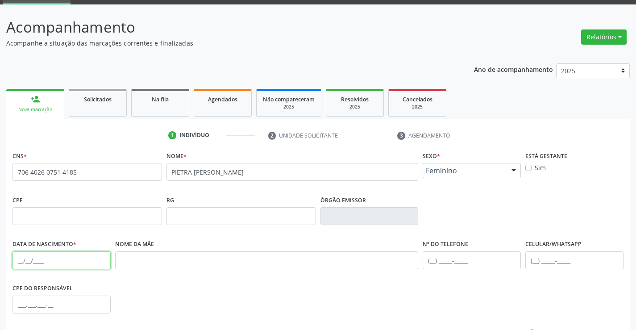
click at [43, 264] on input "text" at bounding box center [62, 260] width 98 height 18
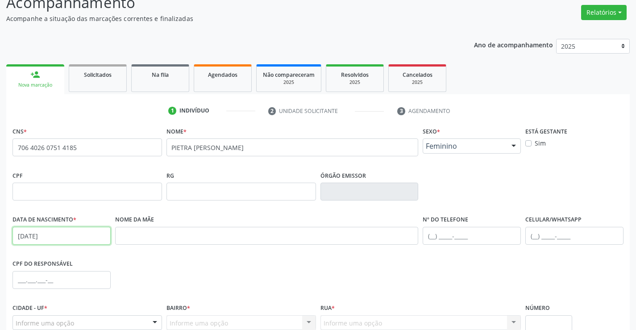
scroll to position [89, 0]
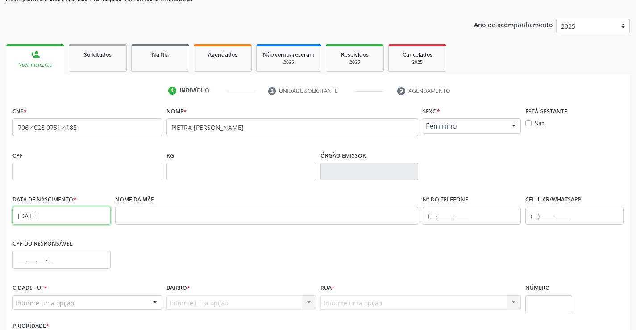
type input "[DATE]"
click at [42, 258] on input "text" at bounding box center [62, 260] width 98 height 18
click at [68, 258] on input "123.908.055" at bounding box center [62, 260] width 98 height 18
type input "1"
click at [152, 252] on div "CPF do responsável" at bounding box center [318, 259] width 616 height 44
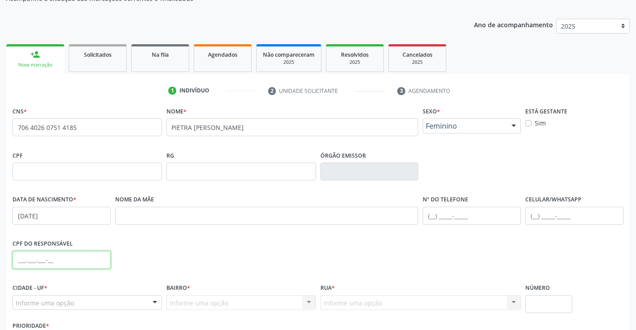
click at [64, 262] on input "text" at bounding box center [62, 260] width 98 height 18
click at [40, 170] on input "text" at bounding box center [88, 172] width 150 height 18
click at [400, 269] on div "CPF do responsável" at bounding box center [318, 259] width 616 height 44
click at [91, 176] on input "text" at bounding box center [88, 172] width 150 height 18
click at [437, 217] on input "text" at bounding box center [472, 216] width 98 height 18
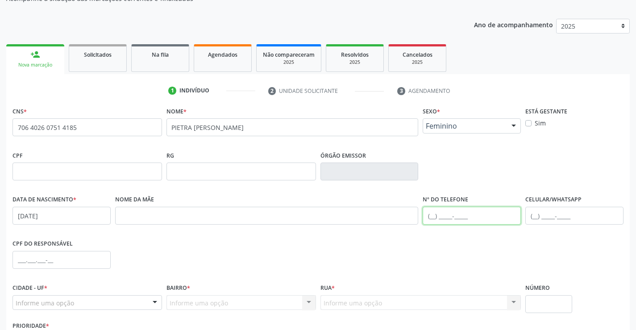
click at [437, 217] on input "text" at bounding box center [472, 216] width 98 height 18
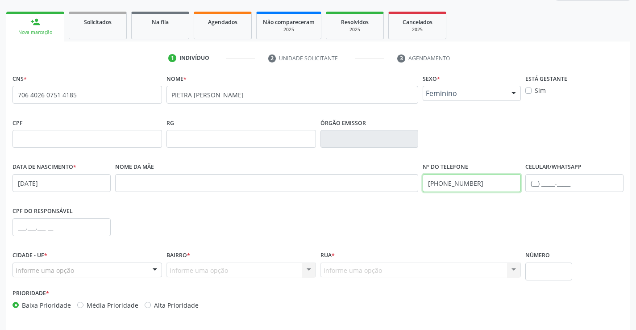
scroll to position [154, 0]
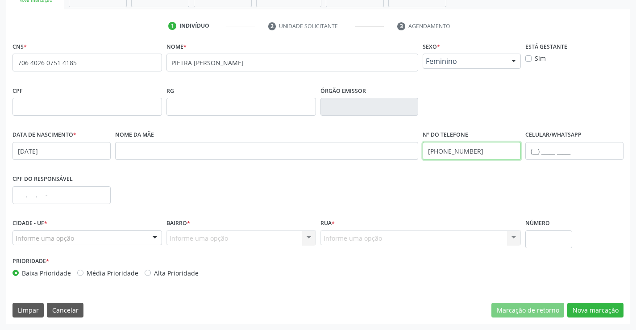
type input "[PHONE_NUMBER]"
click at [149, 239] on div at bounding box center [154, 238] width 13 height 15
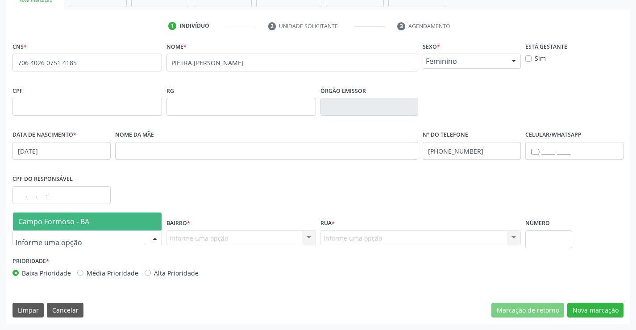
click at [146, 224] on span "Campo Formoso - BA" at bounding box center [87, 222] width 149 height 18
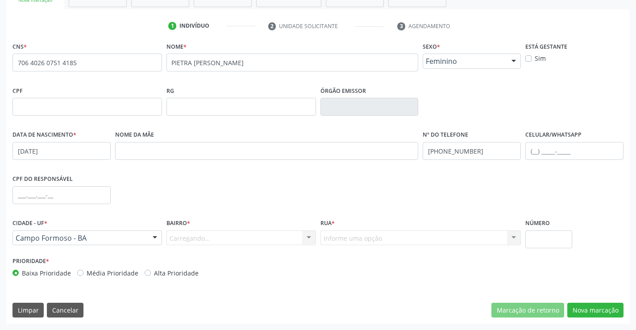
click at [294, 241] on div "Carregando... Nenhum resultado encontrado para: " " Nenhuma opção encontrada. D…" at bounding box center [242, 237] width 150 height 15
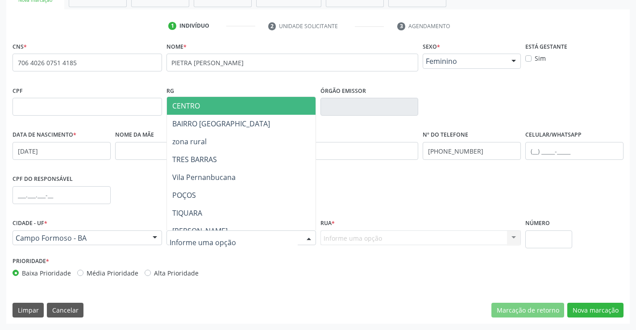
click at [308, 236] on div at bounding box center [308, 238] width 13 height 15
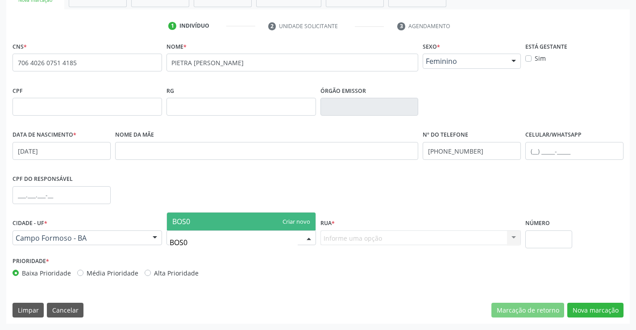
type input "BOS"
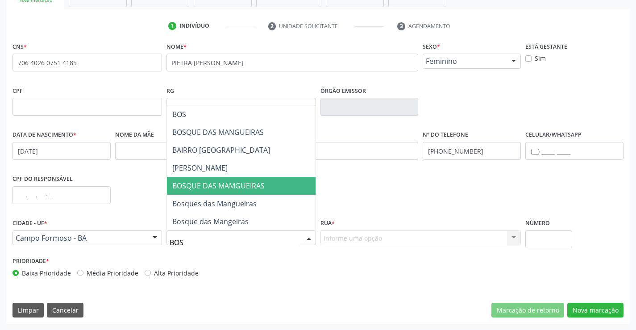
click at [255, 185] on span "BOSQUE DAS MAMGUEIRAS" at bounding box center [218, 186] width 92 height 10
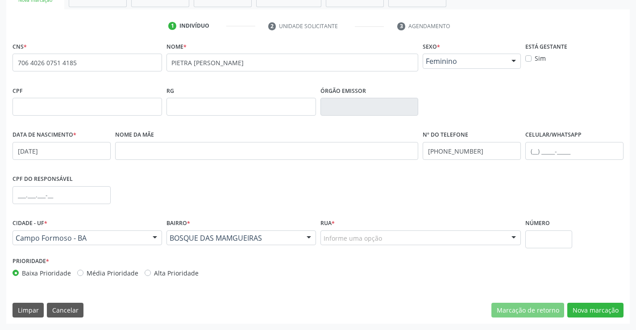
click at [395, 239] on div "Informe uma opção" at bounding box center [421, 237] width 201 height 15
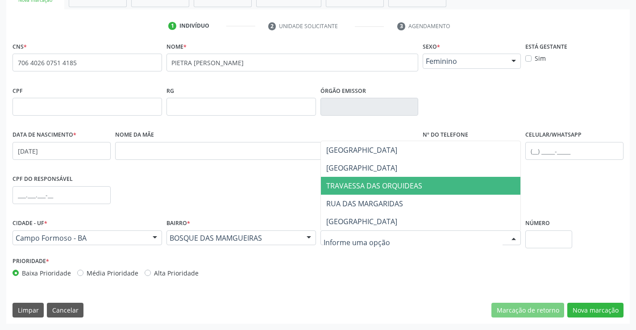
click at [416, 187] on span "TRAVAESSA DAS ORQUIDEAS" at bounding box center [374, 186] width 96 height 10
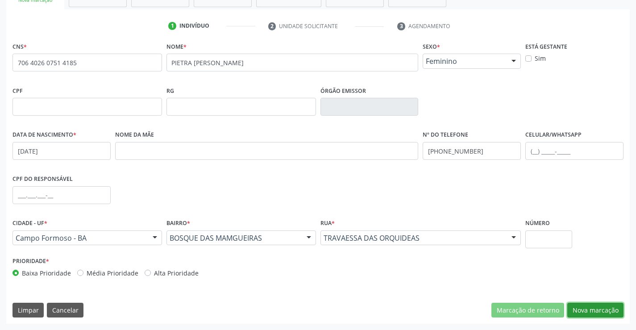
click at [569, 304] on button "Nova marcação" at bounding box center [596, 310] width 56 height 15
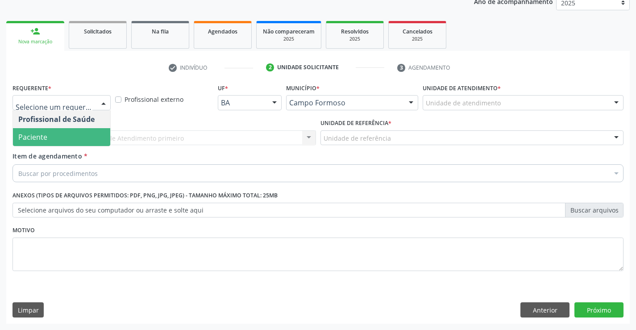
click at [78, 143] on span "Paciente" at bounding box center [61, 137] width 97 height 18
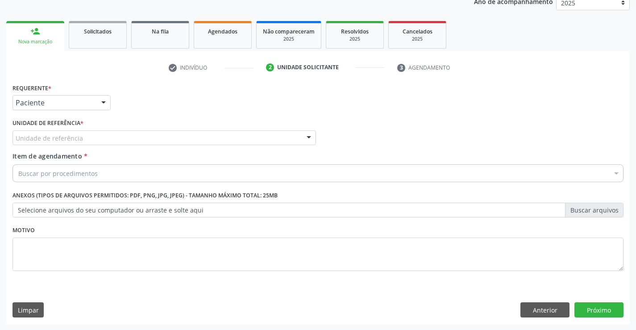
click at [121, 135] on div "Unidade de referência" at bounding box center [165, 137] width 304 height 15
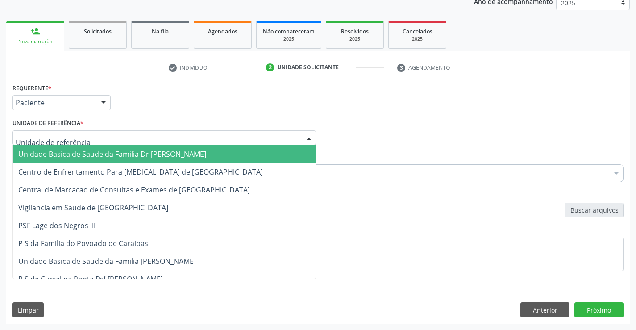
click at [117, 154] on span "Unidade Basica de Saude da Familia Dr [PERSON_NAME]" at bounding box center [112, 154] width 188 height 10
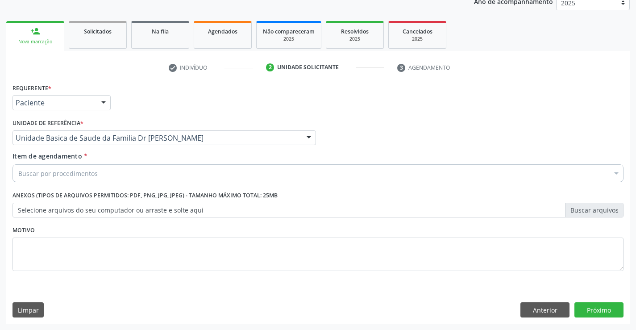
click at [109, 176] on div "Buscar por procedimentos" at bounding box center [318, 173] width 611 height 18
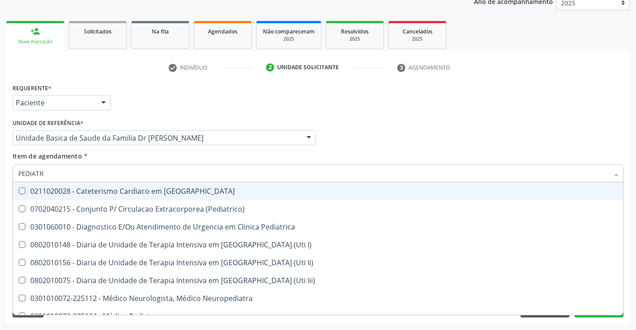
type input "PEDIATRA"
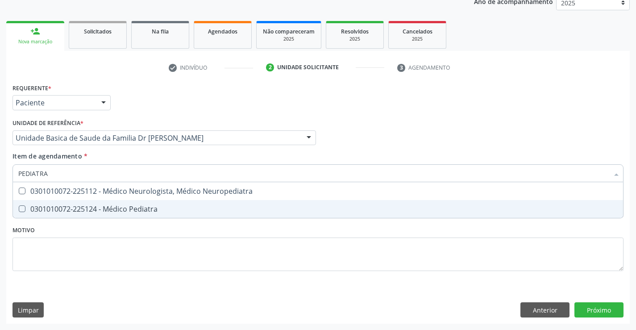
click at [140, 208] on div "0301010072-225124 - Médico Pediatra" at bounding box center [318, 208] width 600 height 7
checkbox Pediatra "true"
click at [139, 234] on div "Requerente * Paciente Profissional de Saúde Paciente Nenhum resultado encontrad…" at bounding box center [318, 182] width 611 height 202
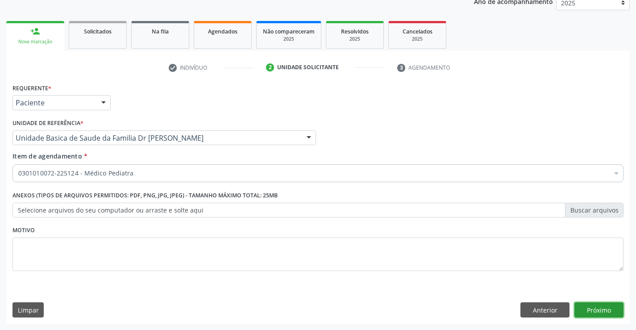
click at [605, 310] on button "Próximo" at bounding box center [599, 309] width 49 height 15
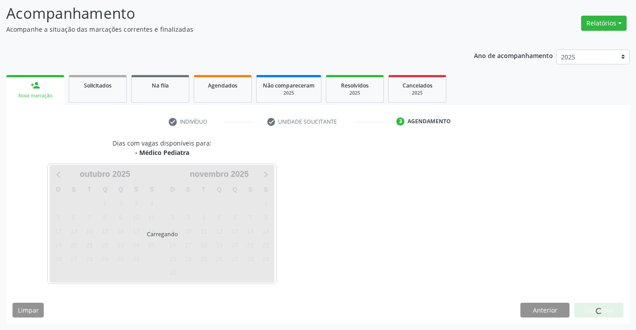
scroll to position [59, 0]
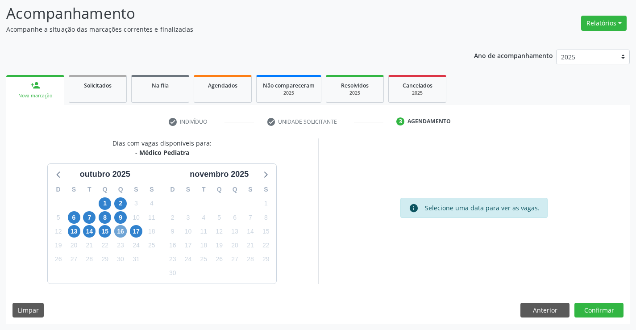
click at [119, 233] on span "16" at bounding box center [120, 231] width 13 height 13
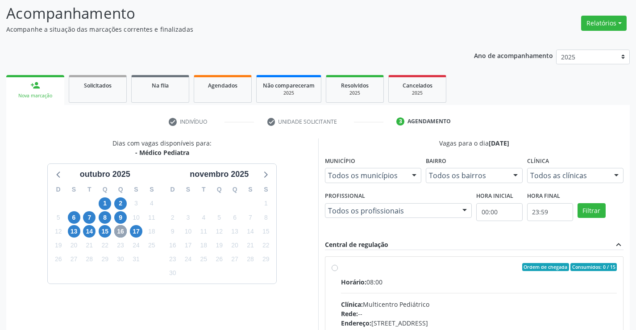
scroll to position [188, 0]
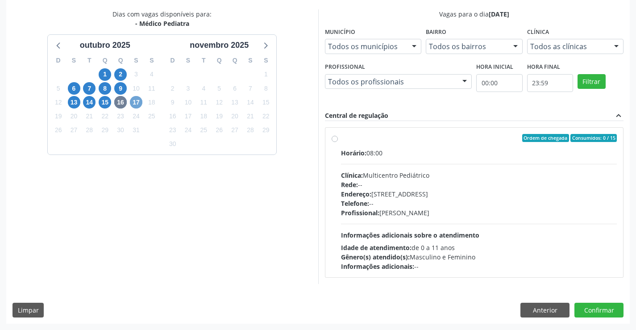
click at [136, 102] on span "17" at bounding box center [136, 102] width 13 height 13
click at [74, 102] on span "13" at bounding box center [74, 102] width 13 height 13
click at [86, 102] on span "14" at bounding box center [89, 102] width 13 height 13
click at [106, 100] on span "15" at bounding box center [105, 102] width 13 height 13
click at [121, 102] on span "16" at bounding box center [120, 102] width 13 height 13
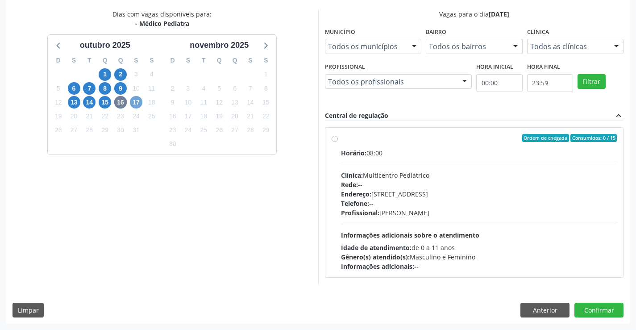
click at [136, 105] on span "17" at bounding box center [136, 102] width 13 height 13
click at [341, 140] on label "Ordem de chegada Consumidos: 6 / 15 Horário: 07:00 Clínica: Multicentro Pediátr…" at bounding box center [479, 202] width 276 height 137
click at [335, 140] on input "Ordem de chegada Consumidos: 6 / 15 Horário: 07:00 Clínica: Multicentro Pediátr…" at bounding box center [335, 138] width 6 height 8
radio input "true"
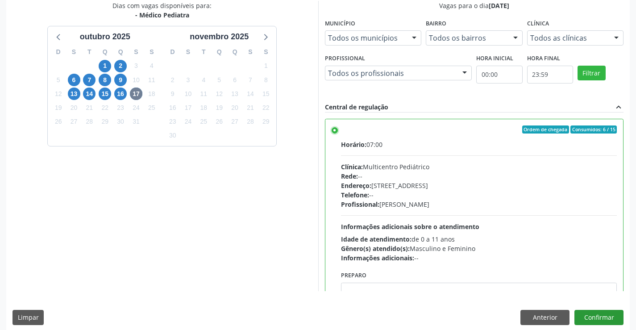
scroll to position [204, 0]
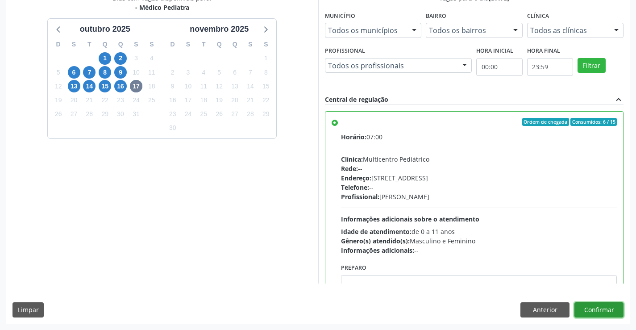
click at [591, 311] on button "Confirmar" at bounding box center [599, 309] width 49 height 15
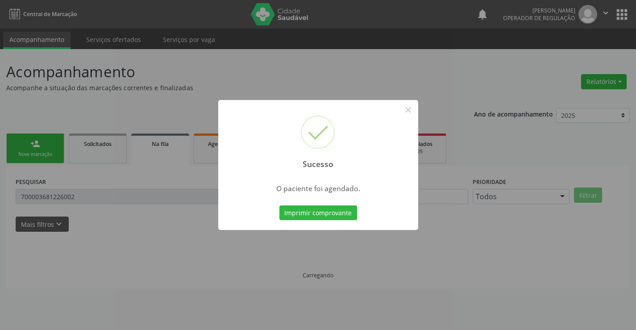
scroll to position [0, 0]
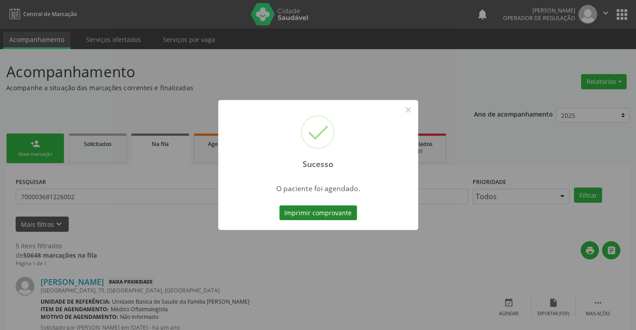
click at [322, 213] on button "Imprimir comprovante" at bounding box center [319, 212] width 78 height 15
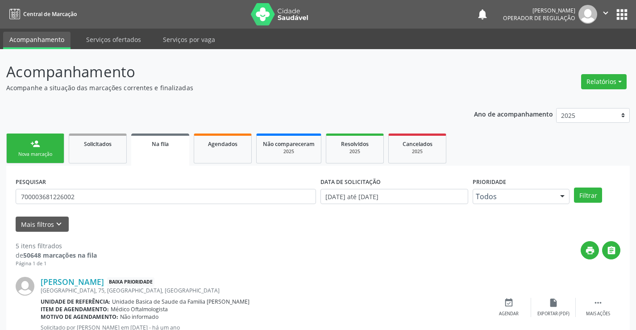
click at [603, 11] on icon "" at bounding box center [606, 13] width 10 height 10
click at [564, 57] on link "Sair" at bounding box center [583, 54] width 62 height 13
